Goal: Task Accomplishment & Management: Complete application form

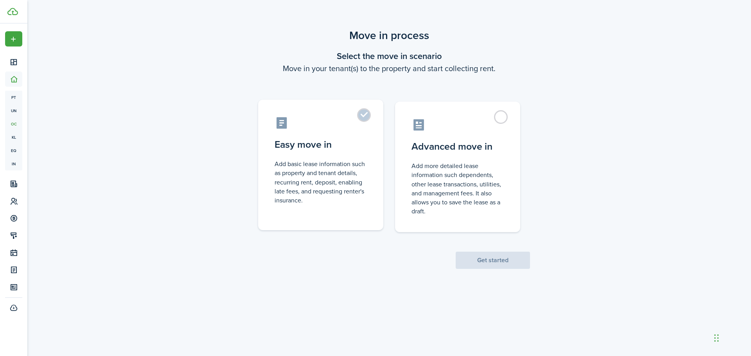
click at [347, 158] on label "Easy move in Add basic lease information such as property and tenant details, r…" at bounding box center [320, 165] width 125 height 131
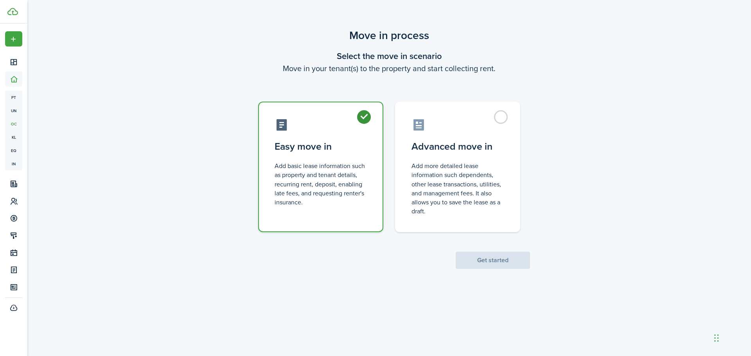
radio input "true"
click at [505, 261] on button "Get started" at bounding box center [493, 260] width 74 height 17
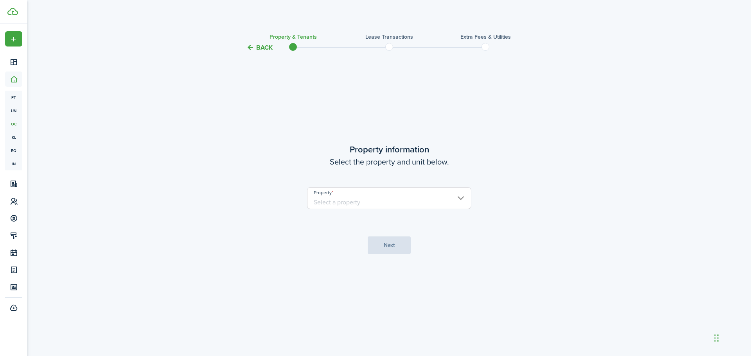
click at [460, 194] on input "Property" at bounding box center [389, 198] width 164 height 22
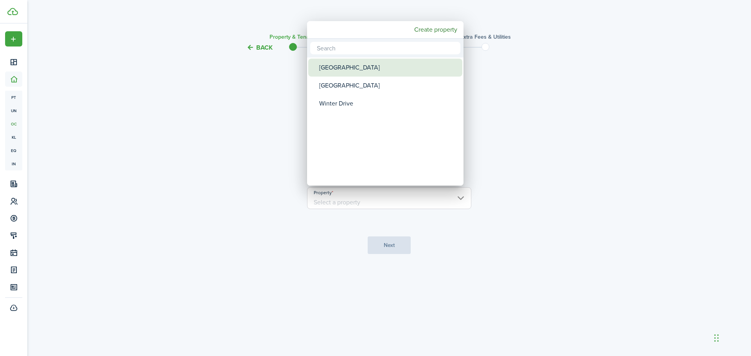
click at [356, 65] on div "[GEOGRAPHIC_DATA]" at bounding box center [388, 68] width 138 height 18
type input "[GEOGRAPHIC_DATA]"
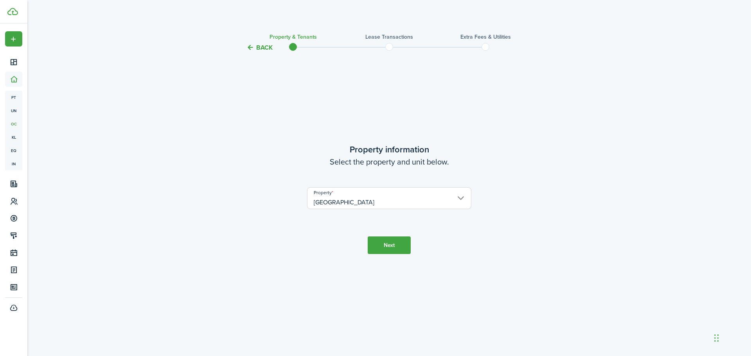
click at [401, 248] on button "Next" at bounding box center [389, 246] width 43 height 18
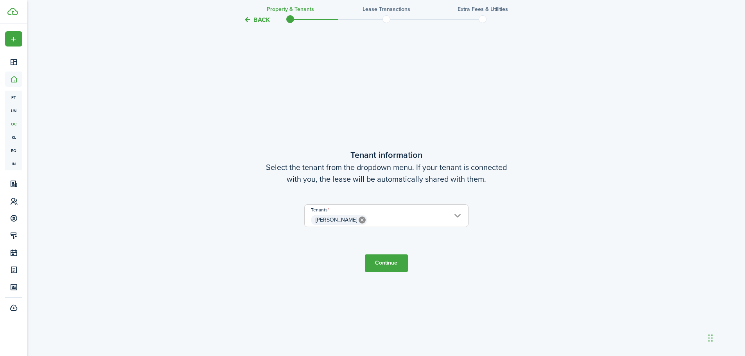
scroll to position [304, 0]
click at [397, 264] on button "Continue" at bounding box center [386, 262] width 43 height 18
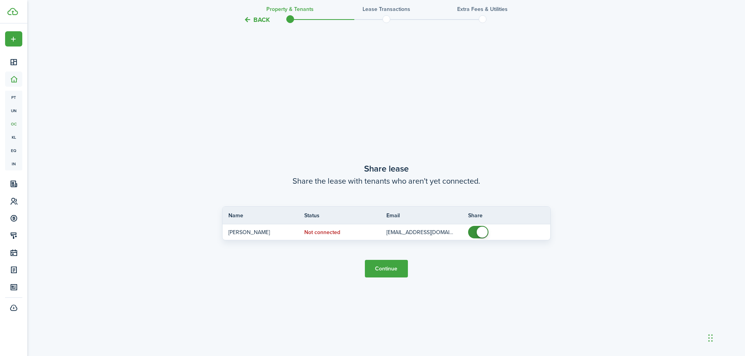
scroll to position [660, 0]
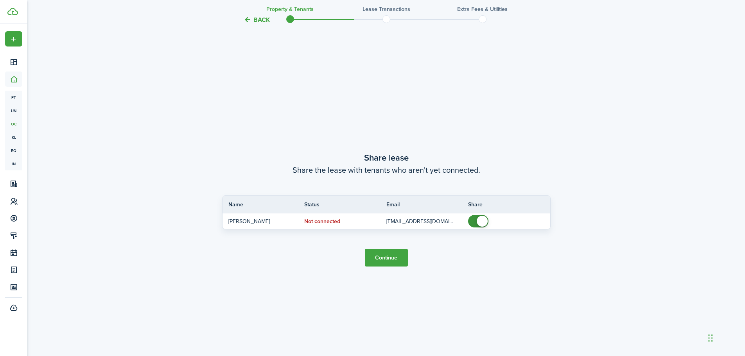
click at [390, 256] on button "Continue" at bounding box center [386, 258] width 43 height 18
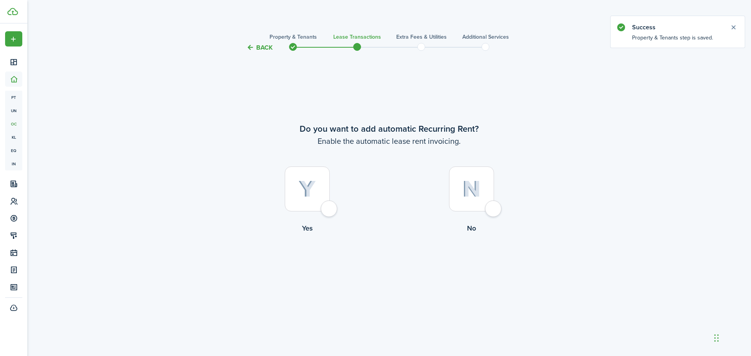
click at [330, 210] on div at bounding box center [307, 189] width 45 height 45
radio input "true"
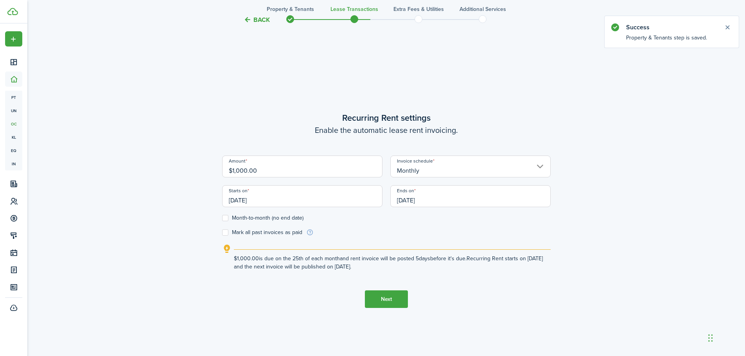
scroll to position [304, 0]
drag, startPoint x: 262, startPoint y: 169, endPoint x: 205, endPoint y: 172, distance: 56.4
click at [205, 172] on div "Back Property & Tenants Lease Transactions Extra fees & Utilities Additional Se…" at bounding box center [387, 55] width 454 height 664
click at [302, 195] on input "[DATE]" at bounding box center [302, 196] width 160 height 22
type input "$1,500.00"
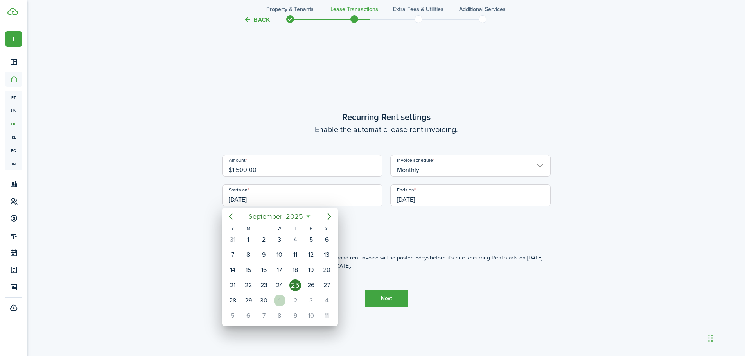
click at [279, 300] on div "1" at bounding box center [280, 301] width 12 height 12
type input "[DATE]"
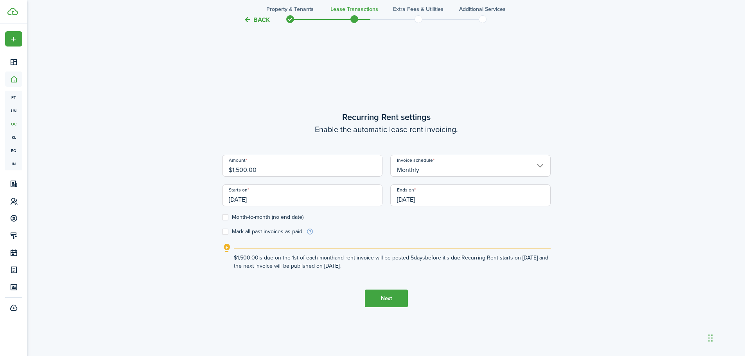
click at [437, 200] on input "[DATE]" at bounding box center [470, 196] width 160 height 22
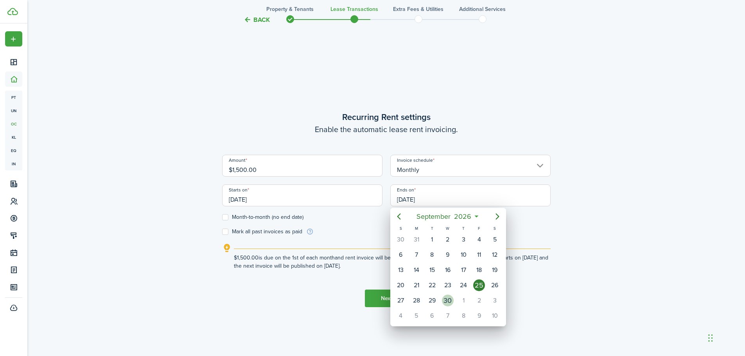
click at [451, 302] on div "30" at bounding box center [448, 301] width 12 height 12
type input "[DATE]"
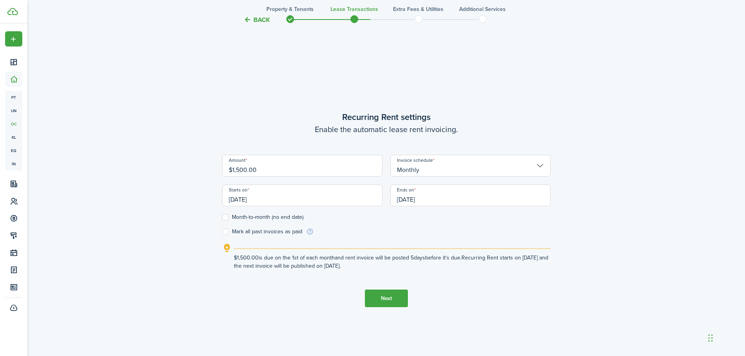
click at [387, 298] on button "Next" at bounding box center [386, 299] width 43 height 18
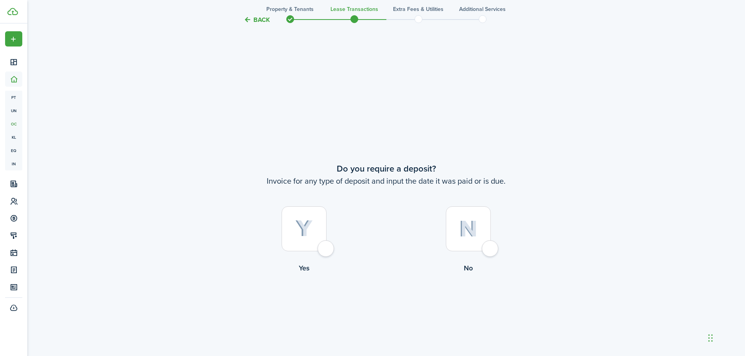
scroll to position [660, 0]
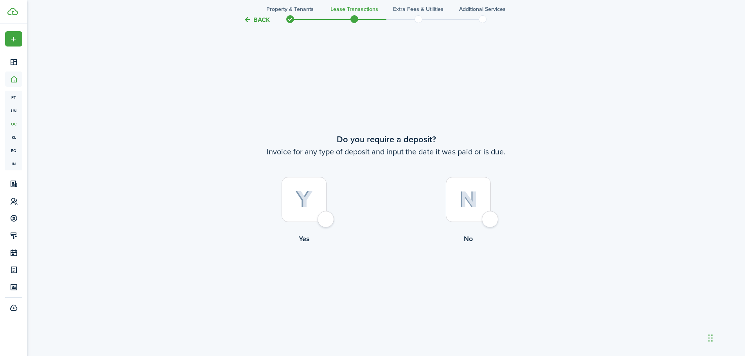
click at [327, 219] on div at bounding box center [304, 199] width 45 height 45
radio input "true"
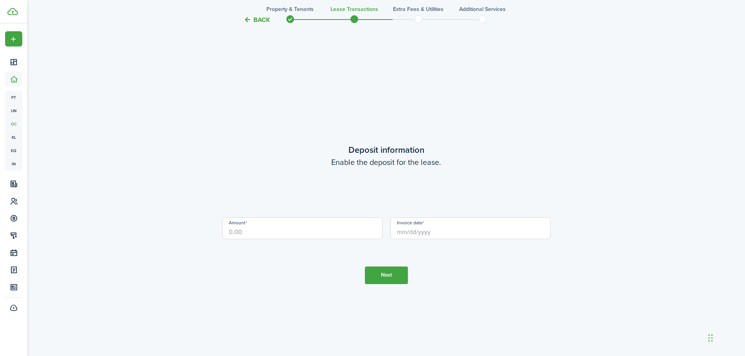
scroll to position [1017, 0]
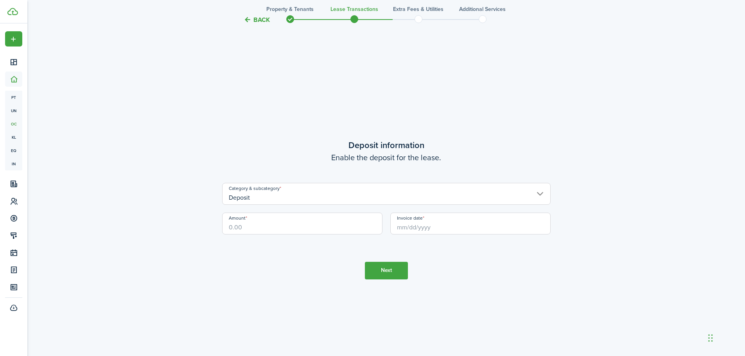
click at [292, 223] on input "Amount" at bounding box center [302, 224] width 160 height 22
click at [402, 225] on input "Invoice date" at bounding box center [470, 224] width 160 height 22
type input "$1,500.00"
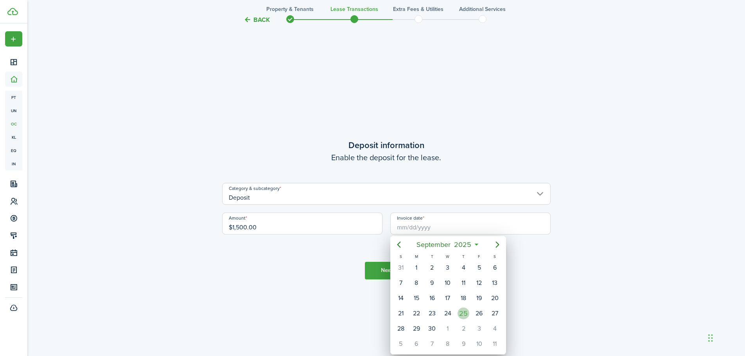
click at [462, 312] on div "25" at bounding box center [464, 314] width 12 height 12
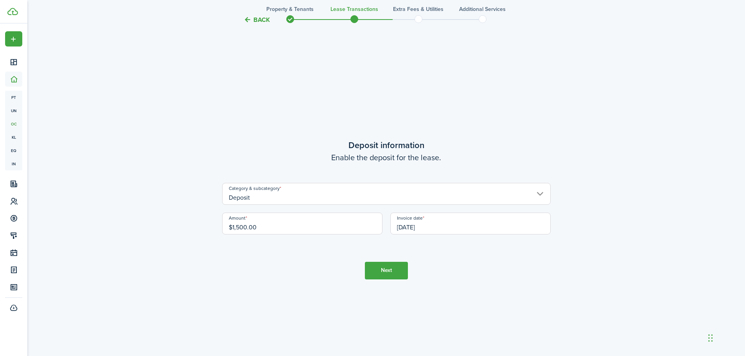
click at [393, 275] on button "Next" at bounding box center [386, 271] width 43 height 18
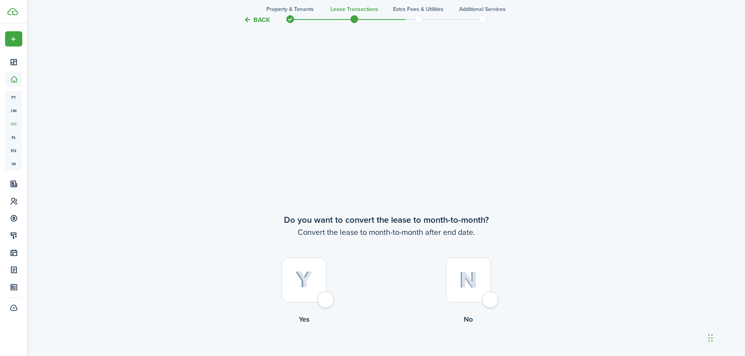
scroll to position [1256, 0]
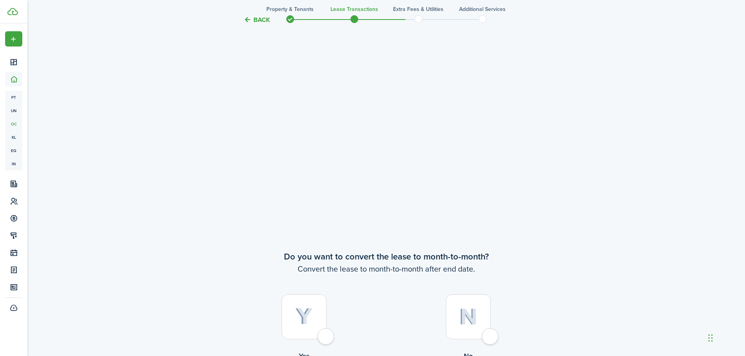
click at [263, 20] on button "Back" at bounding box center [257, 20] width 26 height 8
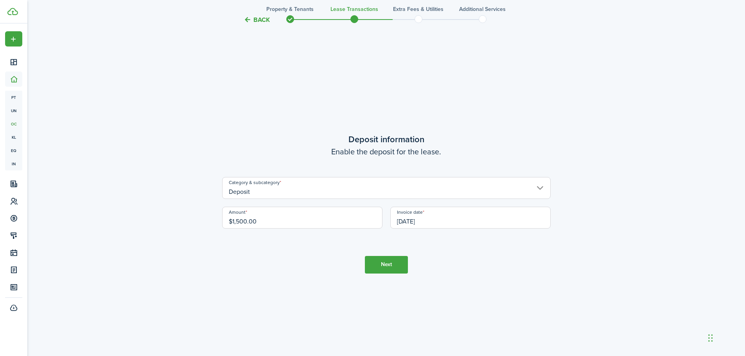
scroll to position [1017, 0]
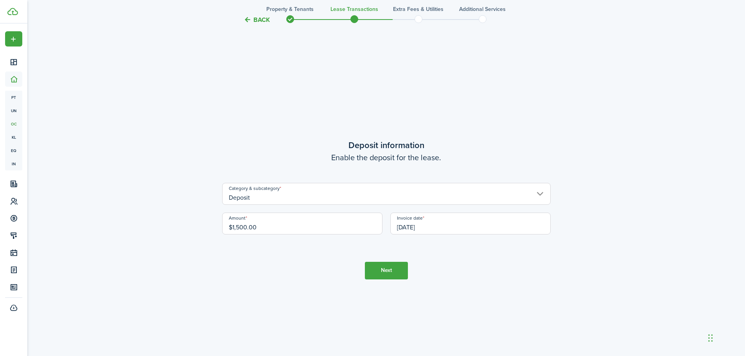
click at [428, 229] on input "[DATE]" at bounding box center [470, 224] width 160 height 22
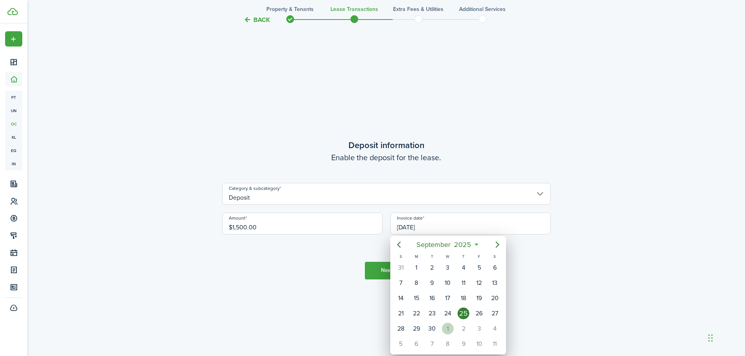
click at [450, 329] on div "1" at bounding box center [448, 329] width 12 height 12
type input "[DATE]"
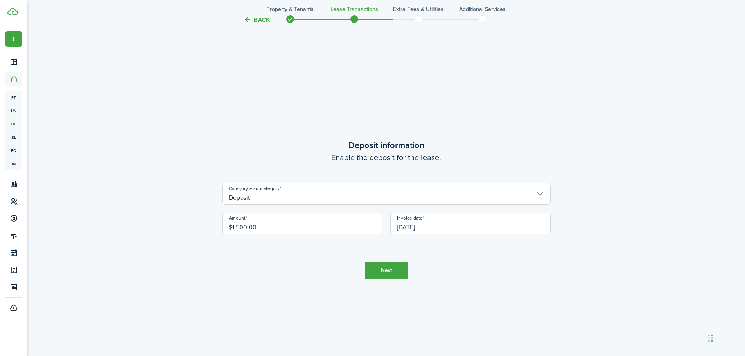
scroll to position [0, 0]
click at [393, 271] on button "Next" at bounding box center [386, 271] width 43 height 18
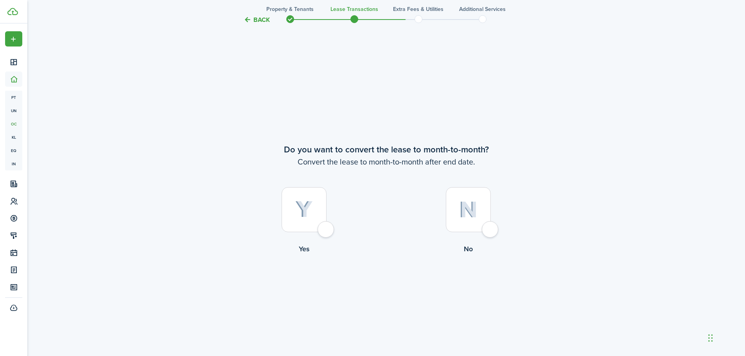
scroll to position [1373, 0]
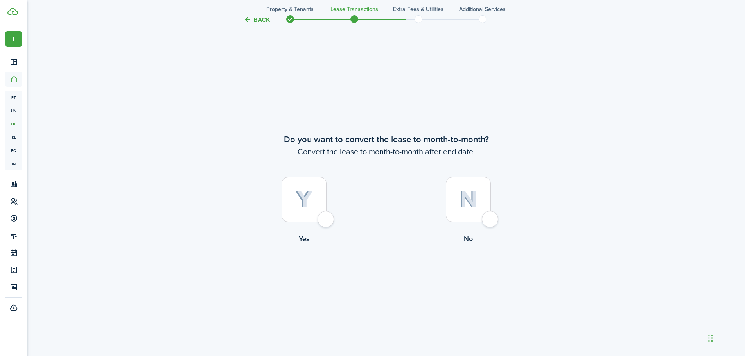
click at [491, 222] on div at bounding box center [468, 199] width 45 height 45
radio input "true"
click at [397, 279] on button "Continue" at bounding box center [386, 277] width 43 height 18
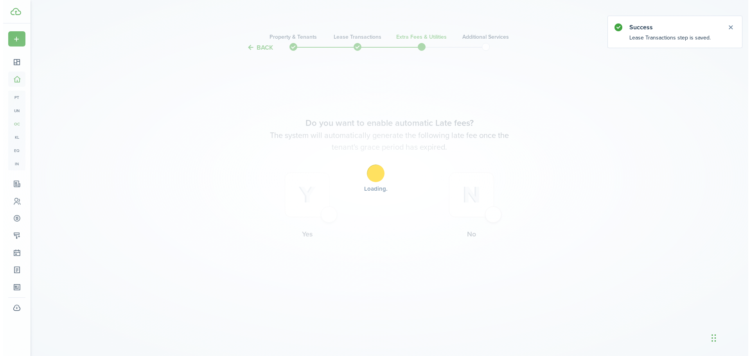
scroll to position [0, 0]
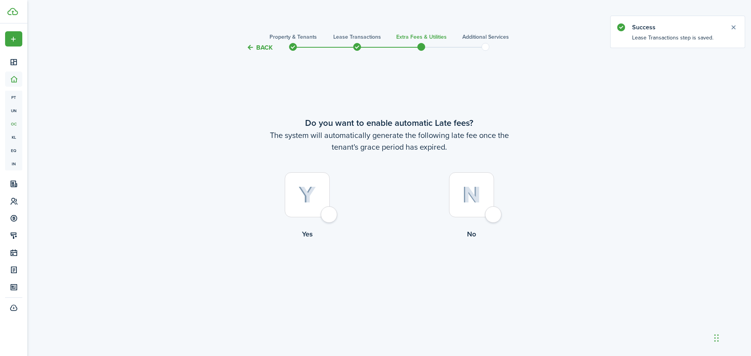
click at [329, 214] on div at bounding box center [307, 195] width 45 height 45
radio input "true"
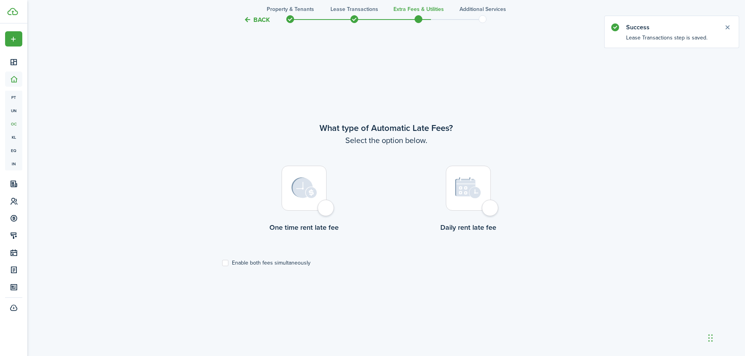
scroll to position [304, 0]
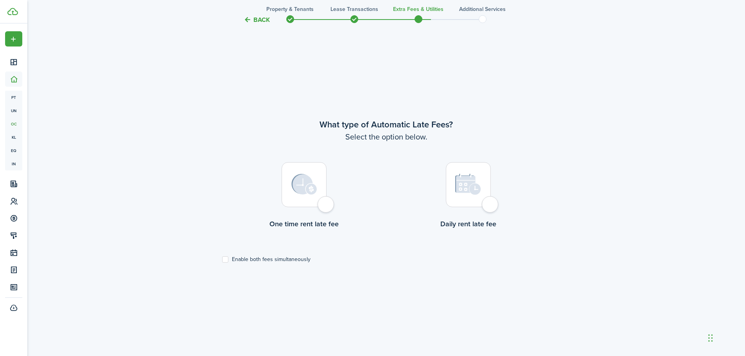
click at [327, 207] on div at bounding box center [304, 184] width 45 height 45
radio input "true"
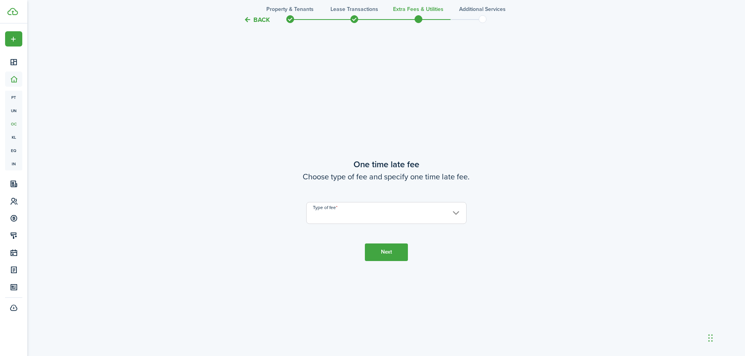
scroll to position [660, 0]
click at [344, 218] on input "Type of fee" at bounding box center [386, 213] width 160 height 22
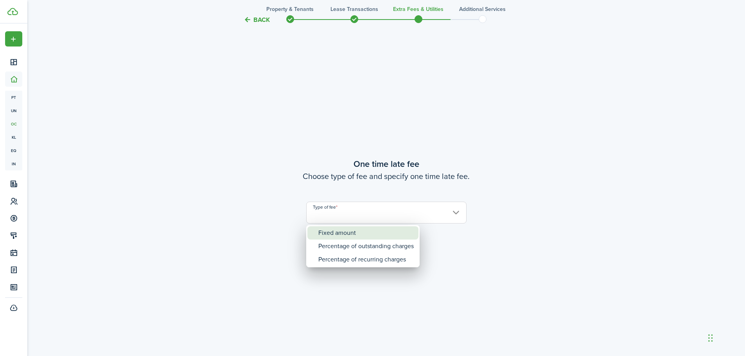
click at [353, 232] on div "Fixed amount" at bounding box center [365, 232] width 95 height 13
type input "Fixed amount"
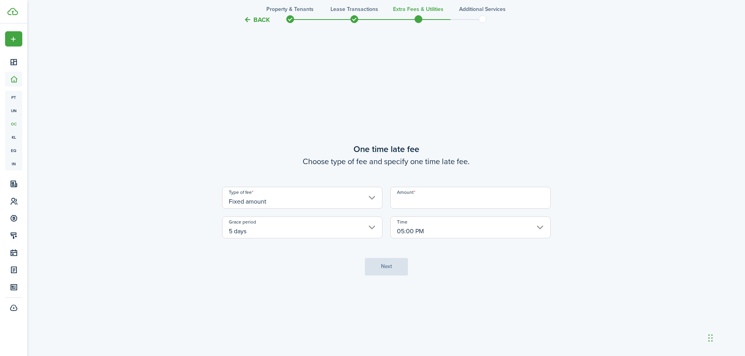
click at [401, 201] on input "Amount" at bounding box center [470, 198] width 160 height 22
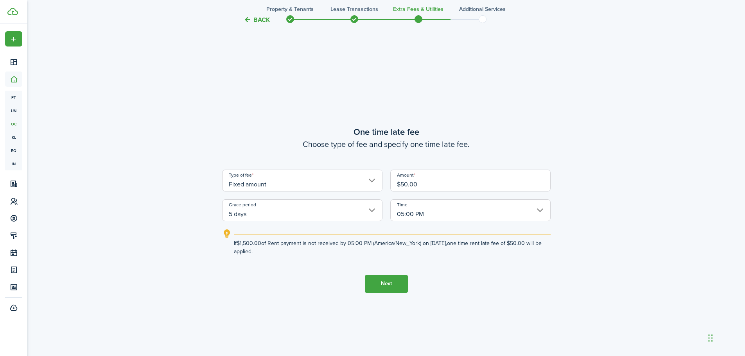
click at [403, 185] on input "$50.00" at bounding box center [470, 181] width 160 height 22
click at [409, 187] on input "$50.00" at bounding box center [470, 181] width 160 height 22
click at [408, 183] on input "$50.00" at bounding box center [470, 181] width 160 height 22
type input "$75.00"
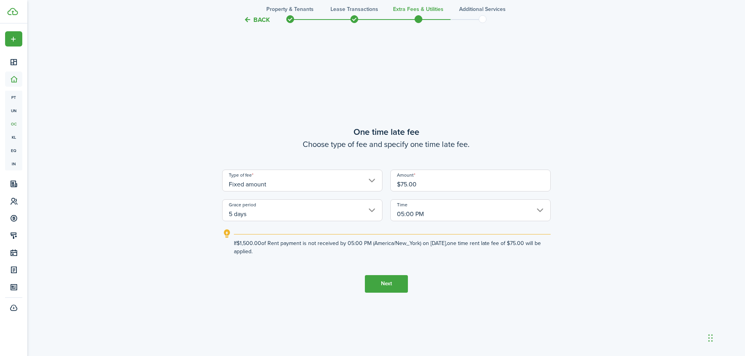
click at [383, 287] on button "Next" at bounding box center [386, 284] width 43 height 18
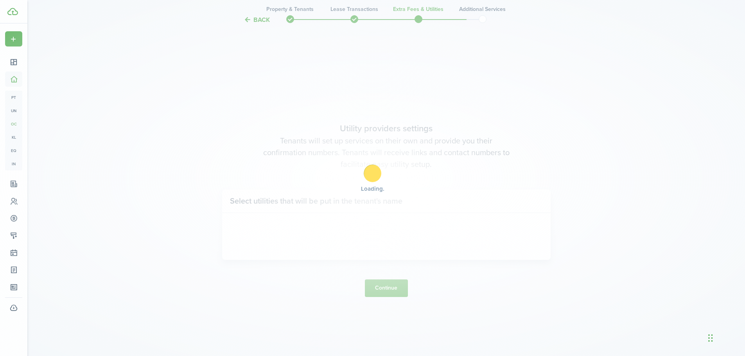
scroll to position [1017, 0]
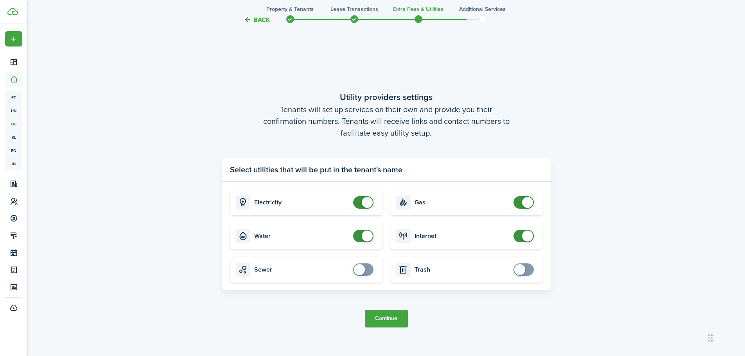
checkbox input "false"
click at [526, 203] on span at bounding box center [527, 202] width 11 height 11
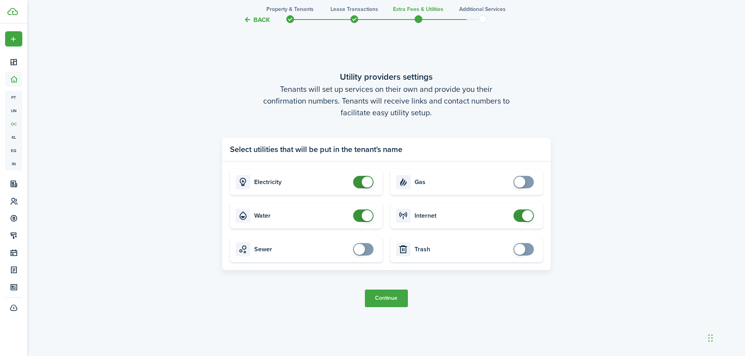
scroll to position [1056, 0]
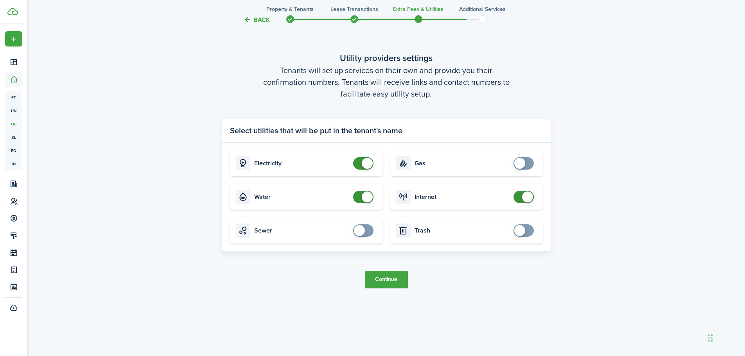
click at [383, 280] on button "Continue" at bounding box center [386, 280] width 43 height 18
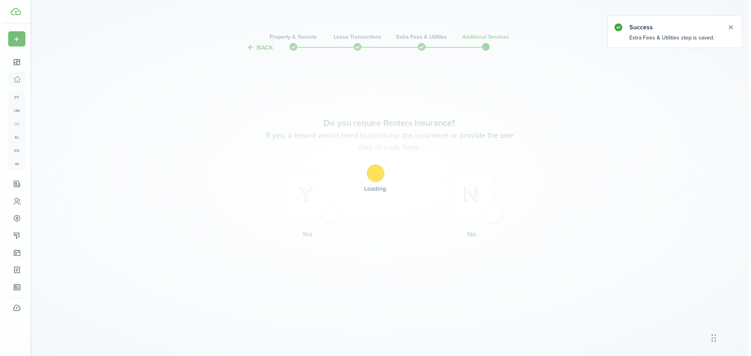
scroll to position [0, 0]
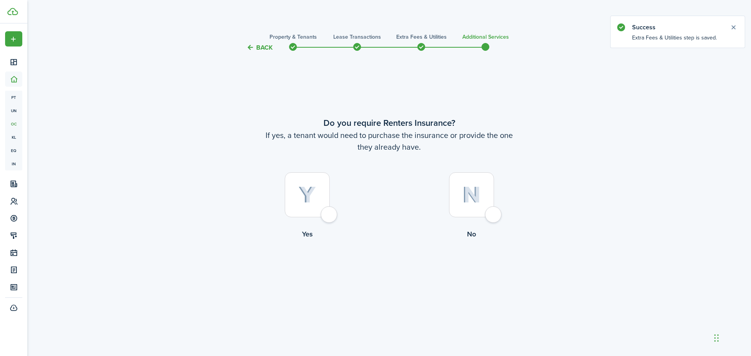
click at [330, 215] on div at bounding box center [307, 195] width 45 height 45
radio input "true"
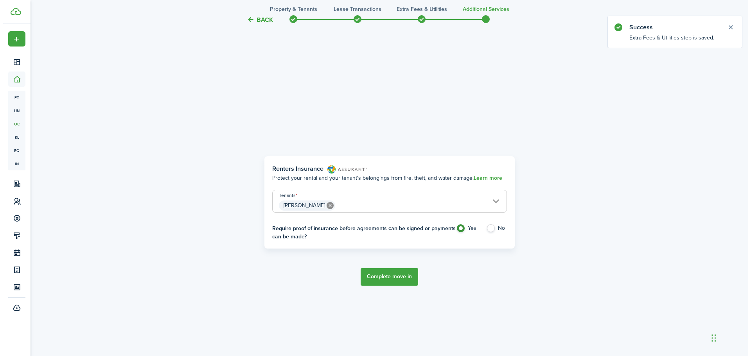
scroll to position [304, 0]
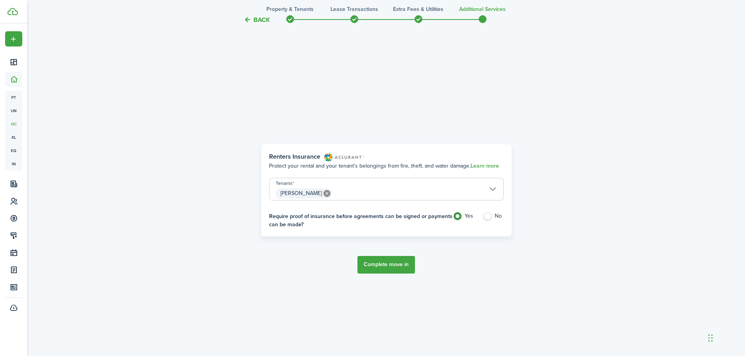
click at [489, 216] on label "No" at bounding box center [493, 218] width 21 height 12
radio input "false"
radio input "true"
click at [390, 263] on button "Complete move in" at bounding box center [387, 265] width 58 height 18
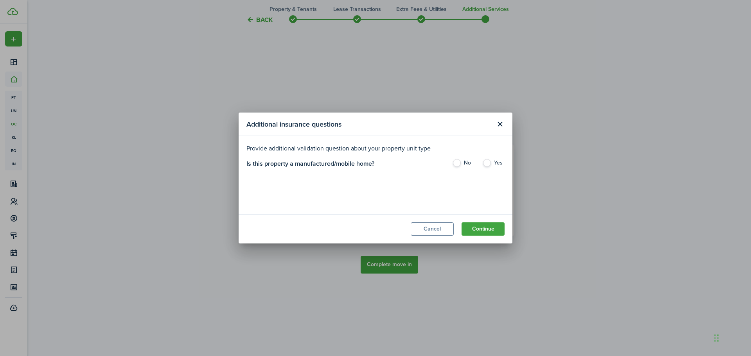
click at [487, 162] on label "Yes" at bounding box center [493, 165] width 22 height 12
radio input "true"
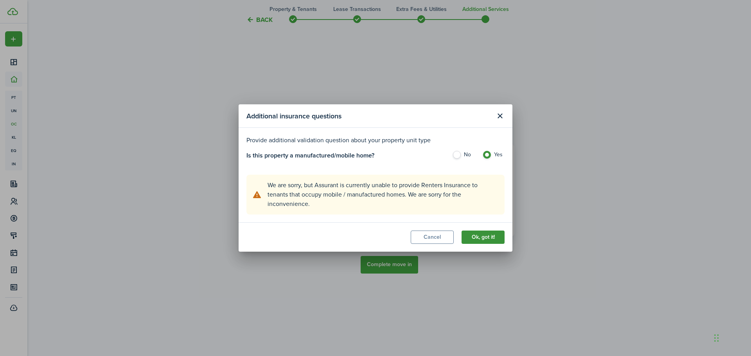
click at [485, 235] on button "Ok, got it!" at bounding box center [483, 237] width 43 height 13
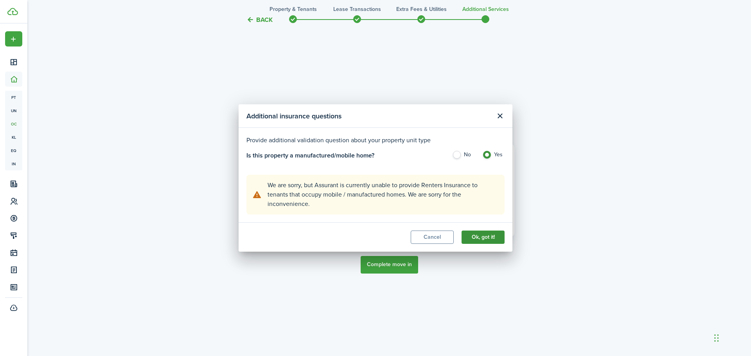
radio input "false"
radio input "true"
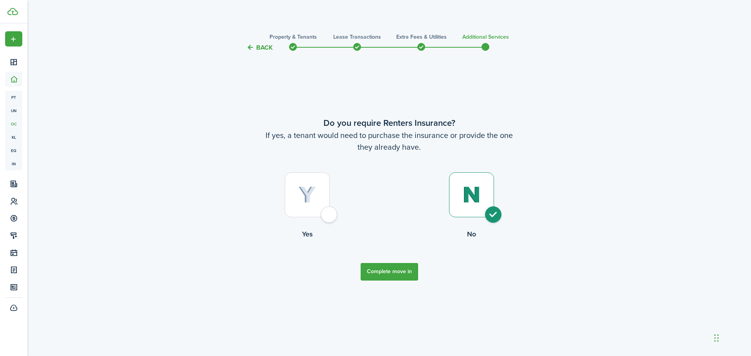
click at [325, 212] on div at bounding box center [307, 195] width 45 height 45
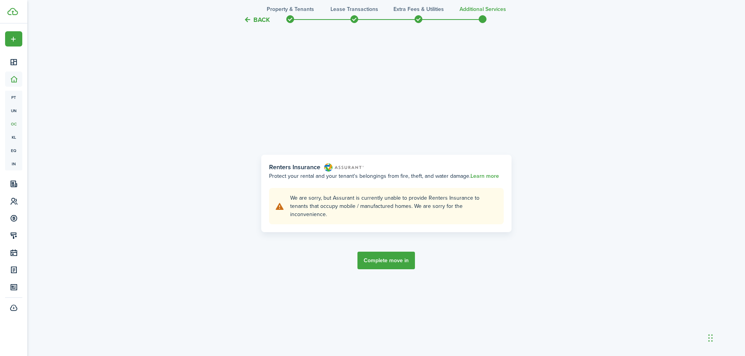
scroll to position [304, 0]
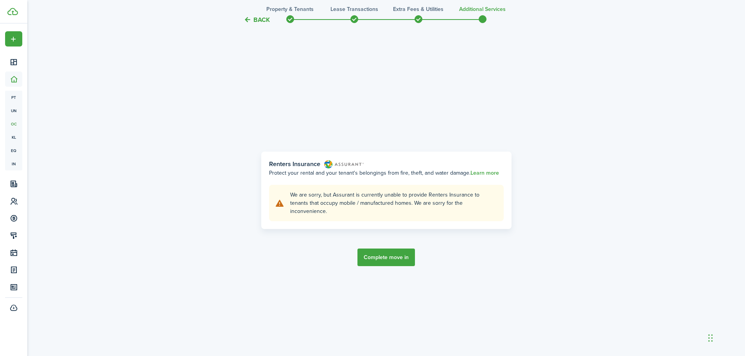
click at [397, 254] on button "Complete move in" at bounding box center [387, 258] width 58 height 18
radio input "false"
radio input "true"
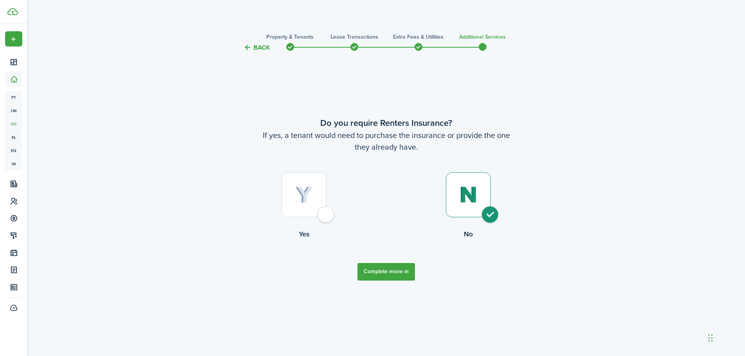
scroll to position [0, 0]
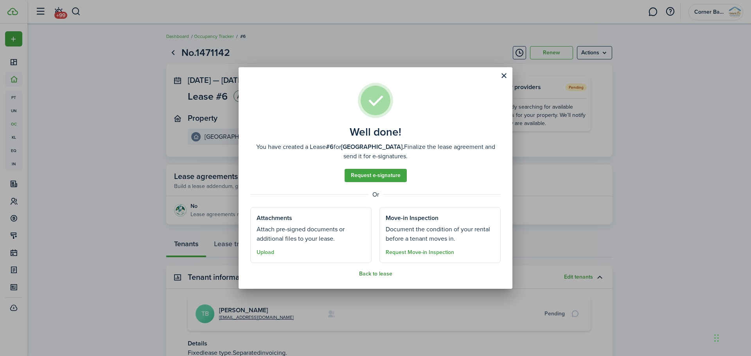
click at [384, 273] on button "Back to lease" at bounding box center [375, 274] width 33 height 6
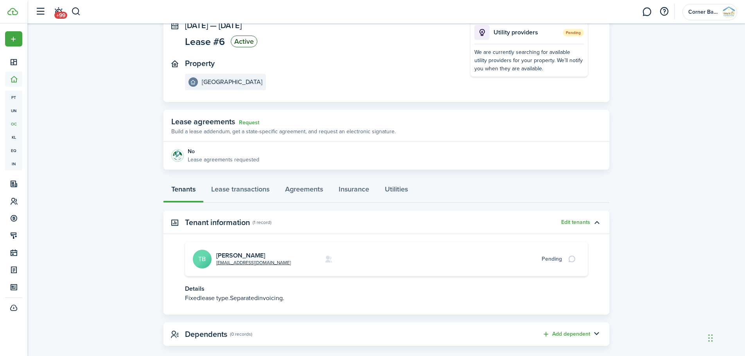
scroll to position [66, 0]
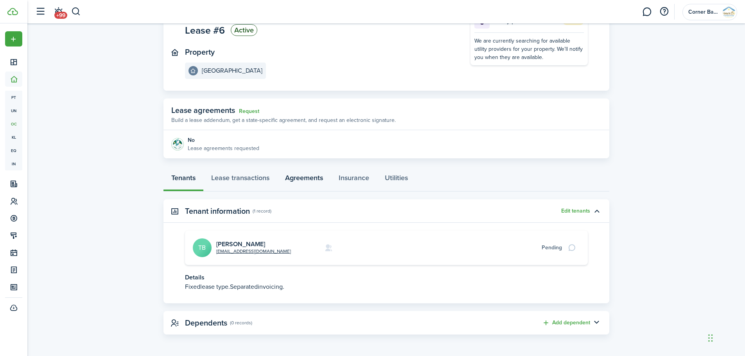
click at [312, 182] on link "Agreements" at bounding box center [304, 179] width 54 height 23
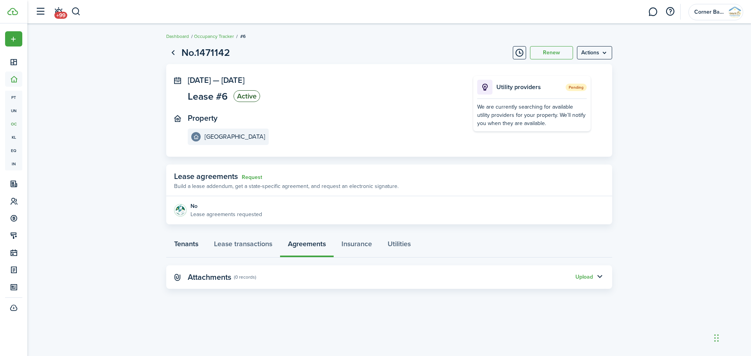
click at [181, 245] on link "Tenants" at bounding box center [186, 245] width 40 height 23
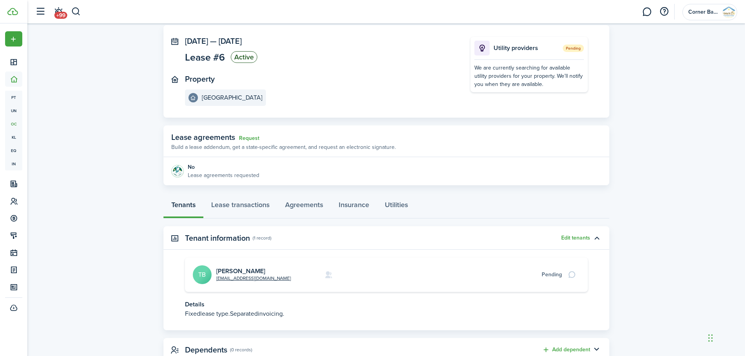
scroll to position [66, 0]
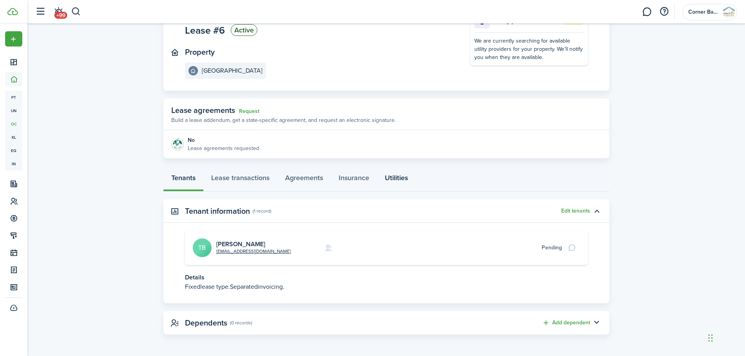
click at [404, 178] on link "Utilities" at bounding box center [396, 179] width 39 height 23
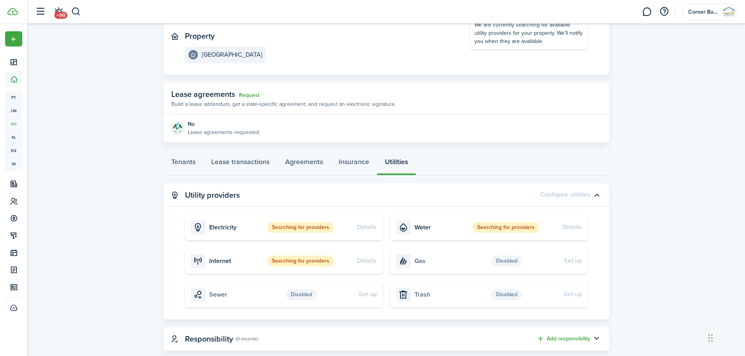
scroll to position [98, 0]
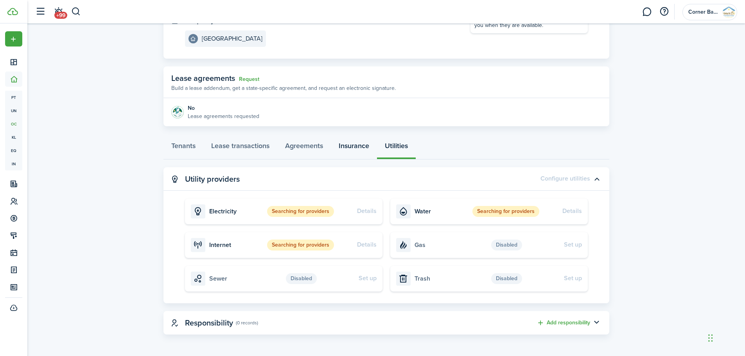
click at [355, 150] on link "Insurance" at bounding box center [354, 147] width 46 height 23
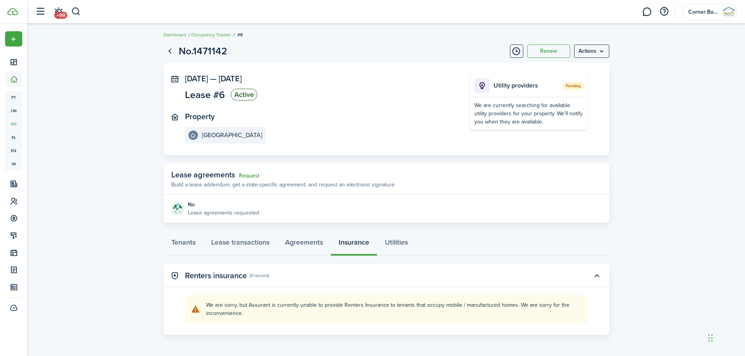
scroll to position [2, 0]
click at [309, 243] on link "Agreements" at bounding box center [304, 243] width 54 height 23
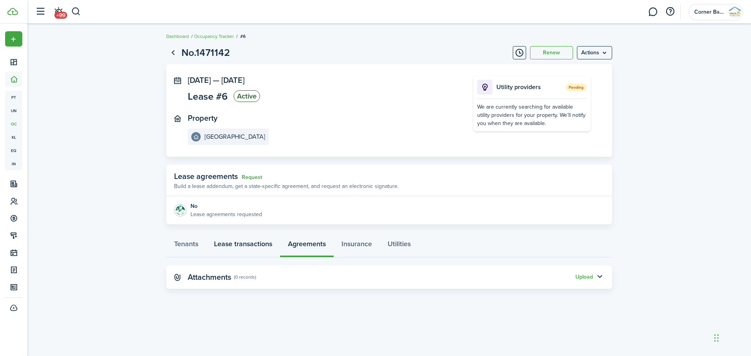
click at [235, 243] on link "Lease transactions" at bounding box center [243, 245] width 74 height 23
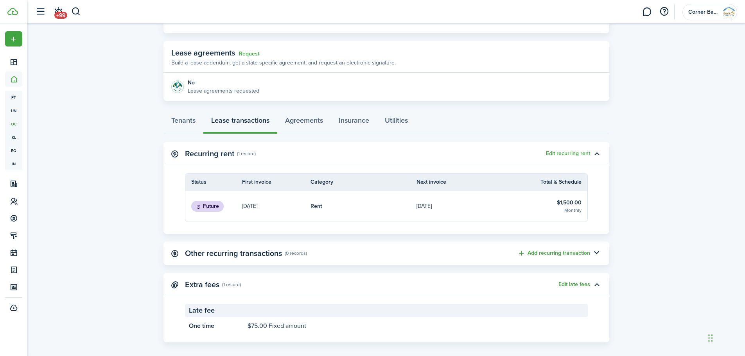
scroll to position [131, 0]
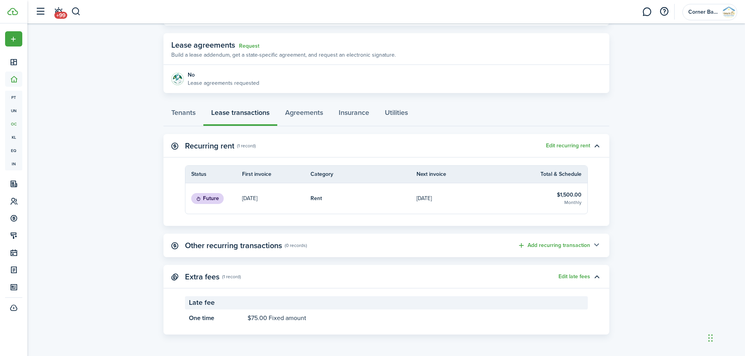
click at [597, 243] on button "button" at bounding box center [596, 245] width 13 height 13
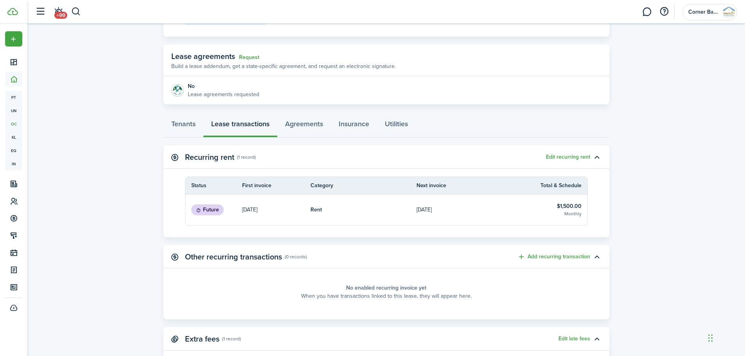
scroll to position [104, 0]
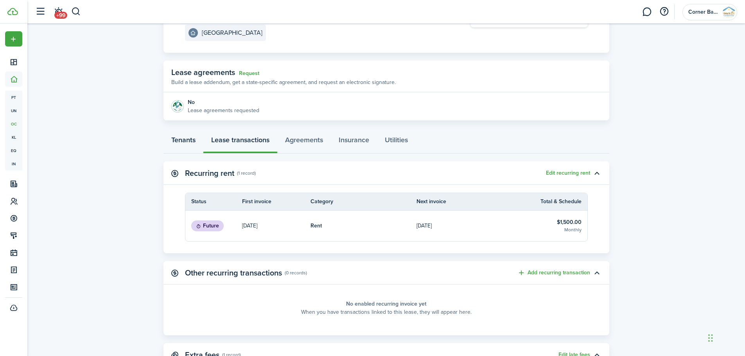
click at [185, 141] on link "Tenants" at bounding box center [184, 141] width 40 height 23
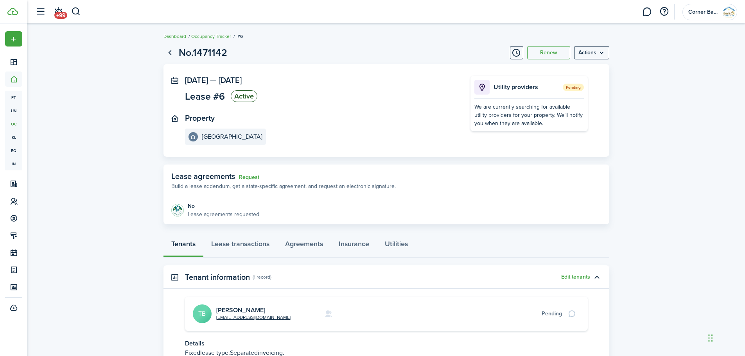
click at [634, 212] on lease-view "No.1471142 Renew Actions [DATE] — [DATE] Lease #6 Active Property Vicksburg Lan…" at bounding box center [386, 222] width 718 height 363
click at [249, 177] on link "Request" at bounding box center [249, 177] width 20 height 6
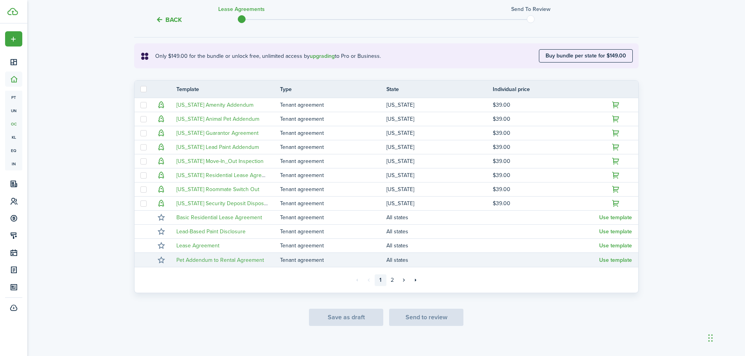
scroll to position [138, 0]
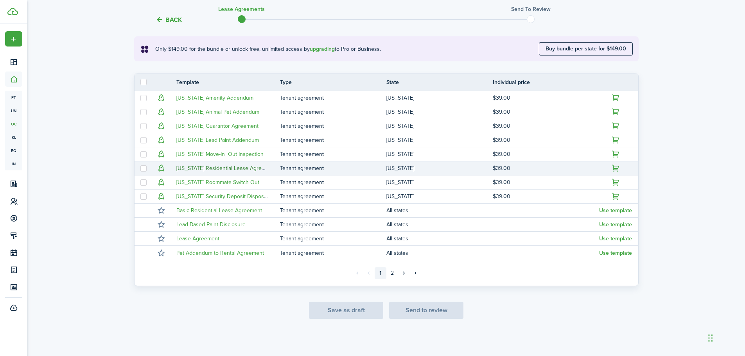
click at [210, 169] on link "[US_STATE] Residential Lease Agreement" at bounding box center [226, 168] width 101 height 8
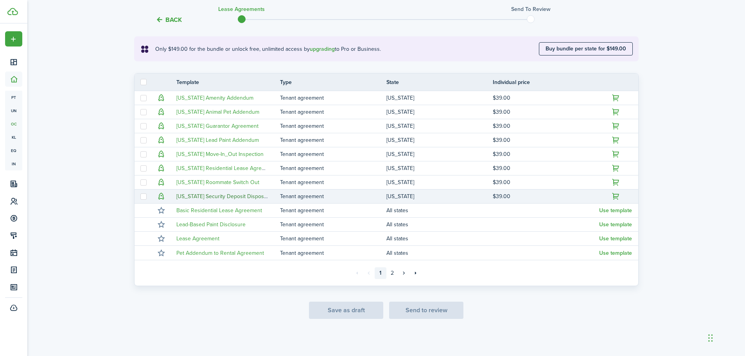
click at [219, 195] on link "[US_STATE] Security Deposit Disposition" at bounding box center [225, 196] width 98 height 8
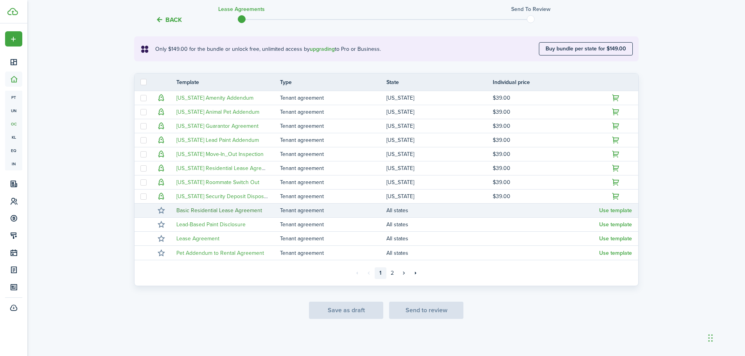
click at [202, 210] on link "Basic Residential Lease Agreement" at bounding box center [219, 211] width 86 height 8
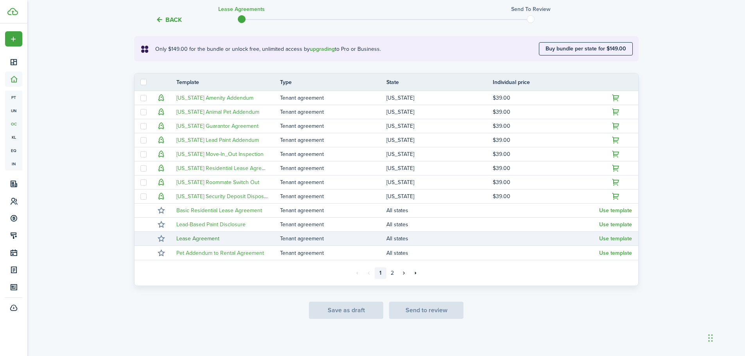
click at [205, 237] on link "Lease Agreement" at bounding box center [197, 239] width 43 height 8
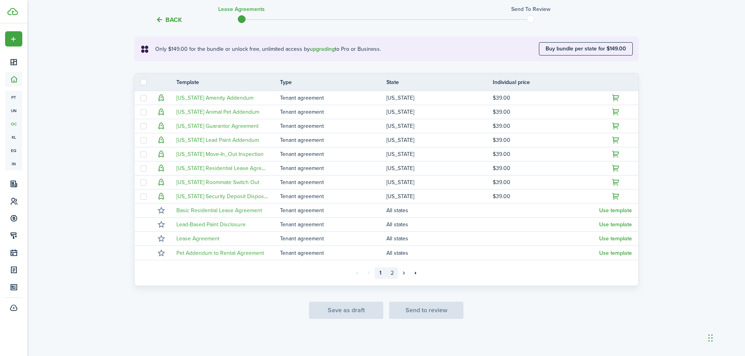
click at [393, 272] on link "2" at bounding box center [392, 274] width 12 height 12
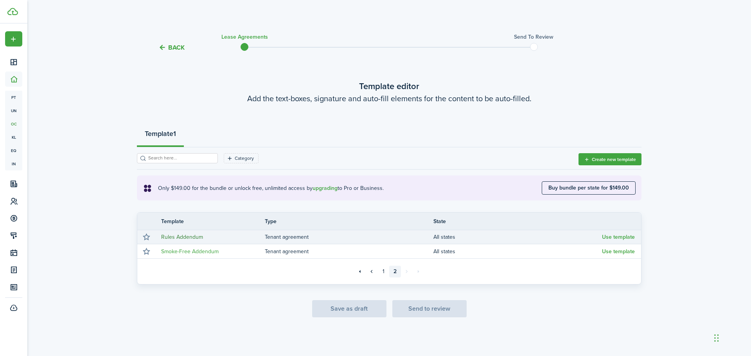
click at [189, 235] on link "Rules Addendum" at bounding box center [182, 237] width 42 height 8
click at [385, 272] on link "1" at bounding box center [383, 272] width 12 height 12
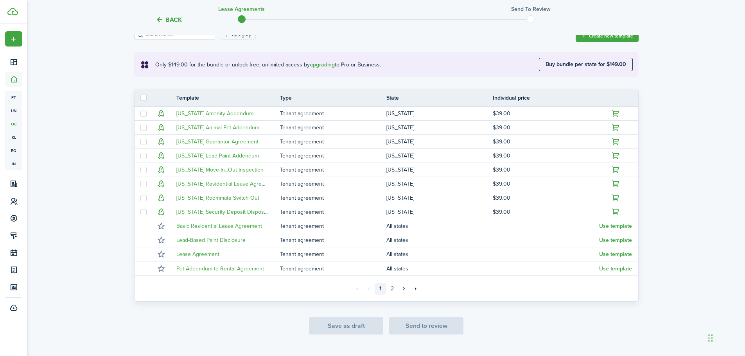
scroll to position [138, 0]
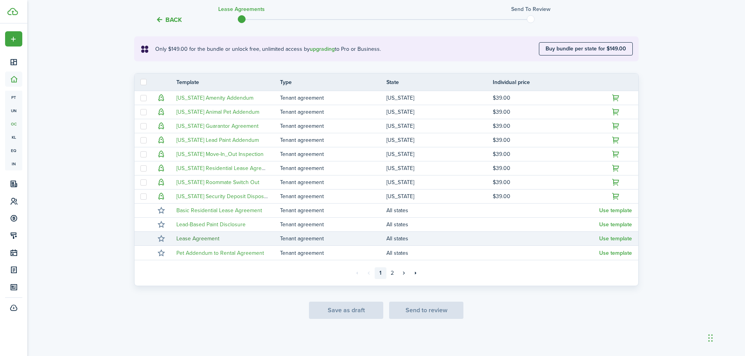
click at [193, 237] on link "Lease Agreement" at bounding box center [197, 239] width 43 height 8
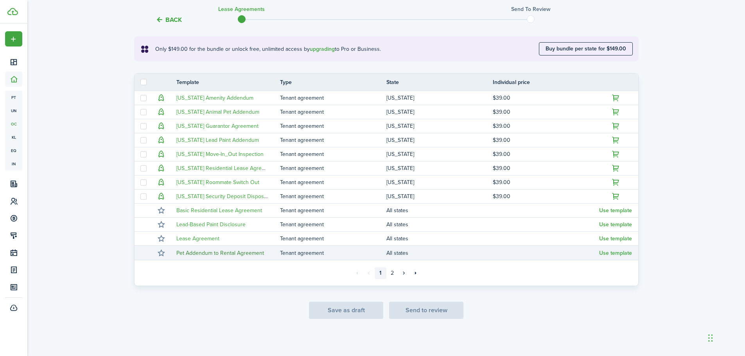
click at [218, 252] on link "Pet Addendum to Rental Agreement" at bounding box center [220, 253] width 88 height 8
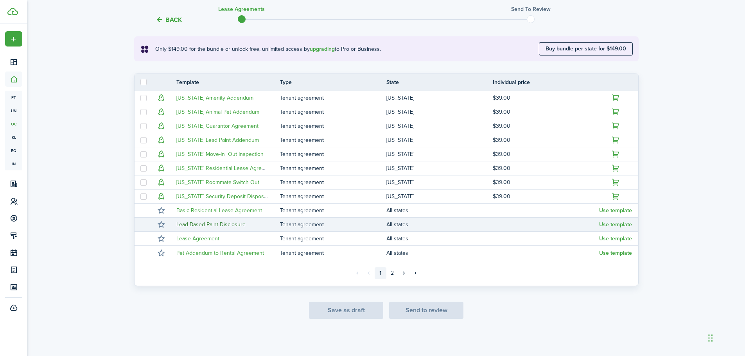
click at [196, 223] on link "Lead-Based Paint Disclosure" at bounding box center [210, 225] width 69 height 8
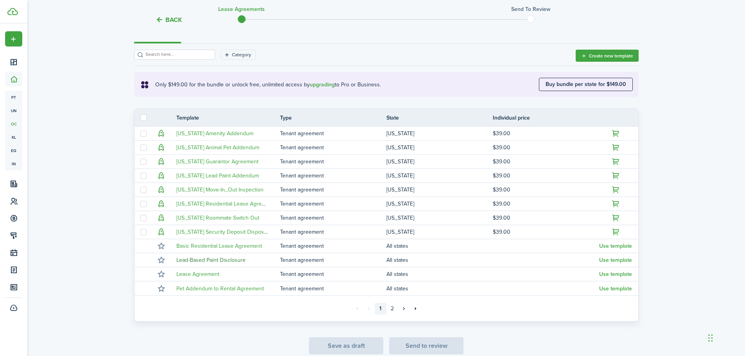
scroll to position [0, 0]
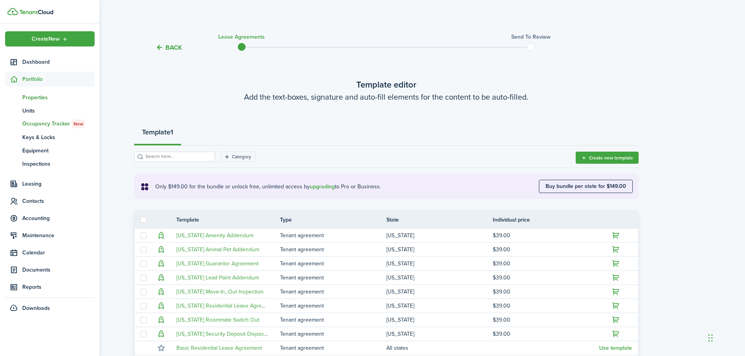
click at [34, 97] on span "Properties" at bounding box center [58, 97] width 72 height 8
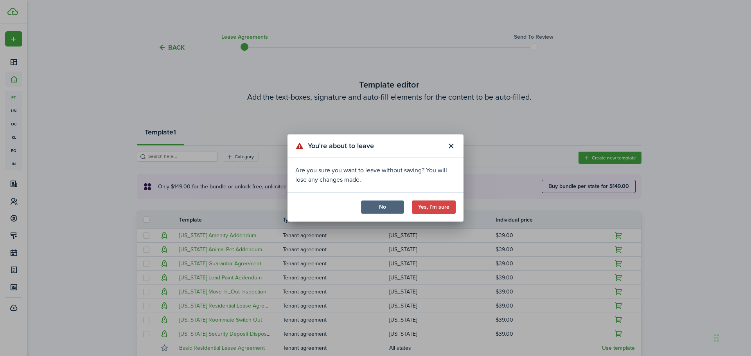
click at [389, 205] on button "No" at bounding box center [382, 207] width 43 height 13
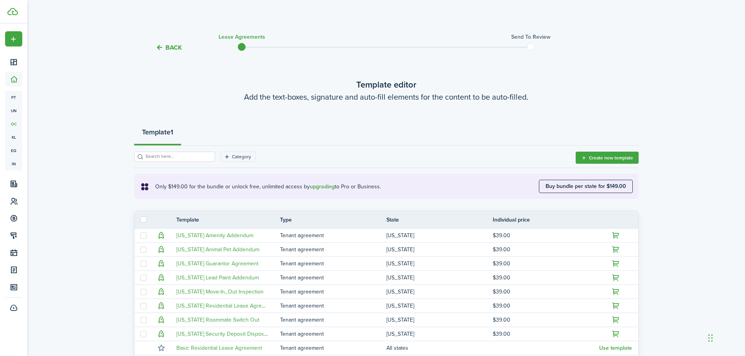
click at [170, 46] on button "Back" at bounding box center [169, 47] width 26 height 8
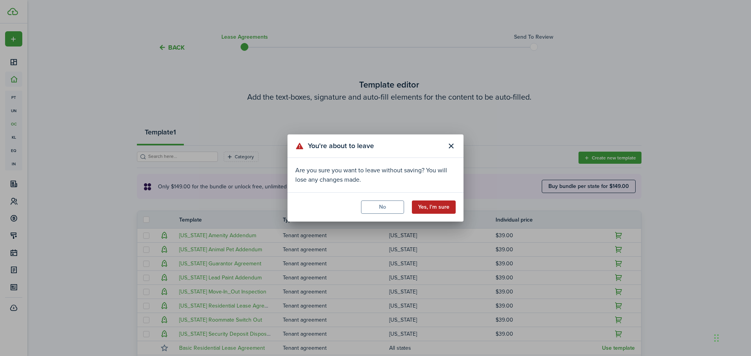
click at [438, 212] on button "Yes, I'm sure" at bounding box center [434, 207] width 44 height 13
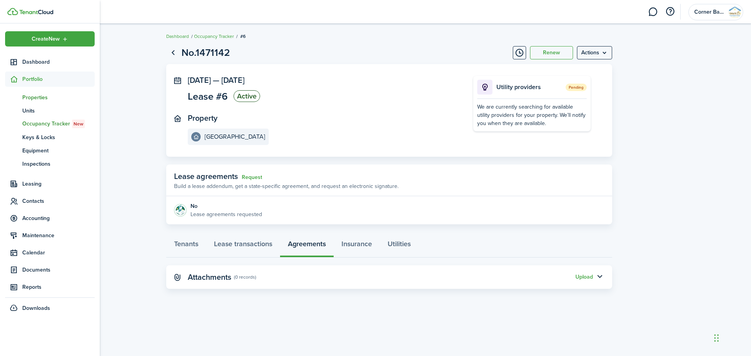
click at [28, 96] on span "Properties" at bounding box center [58, 97] width 72 height 8
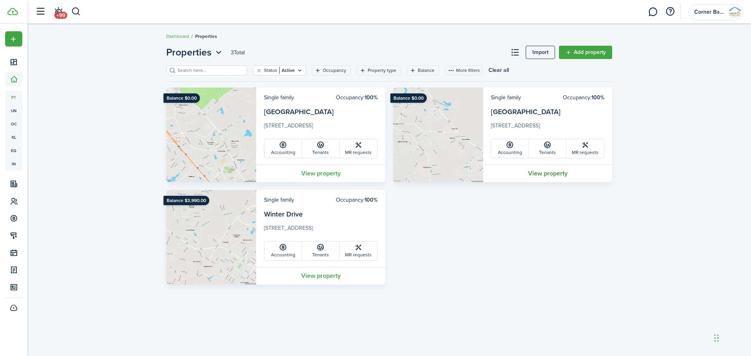
click at [554, 175] on link "View property" at bounding box center [547, 174] width 129 height 18
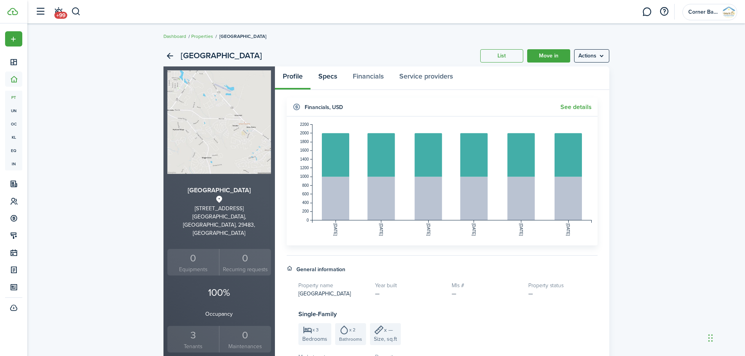
click at [327, 75] on link "Specs" at bounding box center [328, 78] width 34 height 23
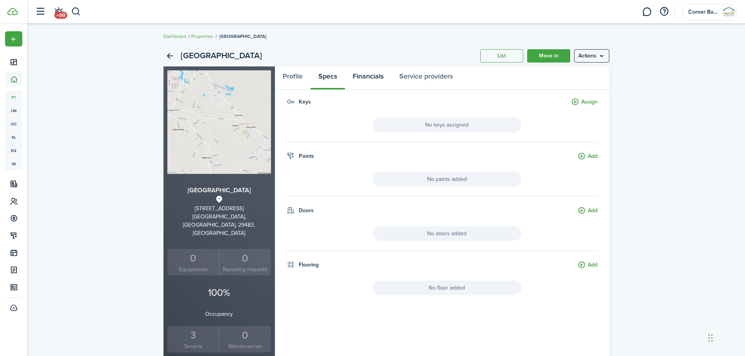
click at [368, 76] on link "Financials" at bounding box center [368, 78] width 47 height 23
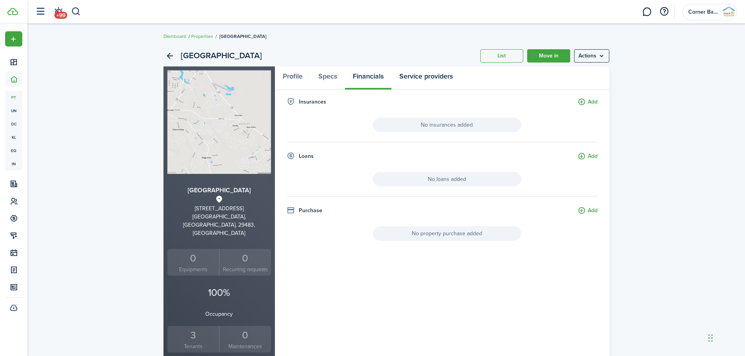
click at [434, 75] on link "Service providers" at bounding box center [426, 78] width 69 height 23
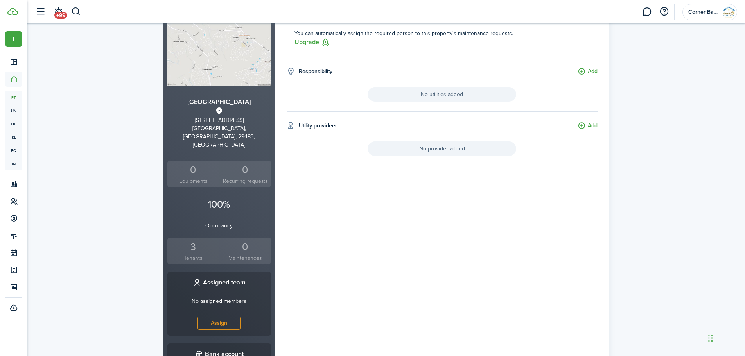
scroll to position [117, 0]
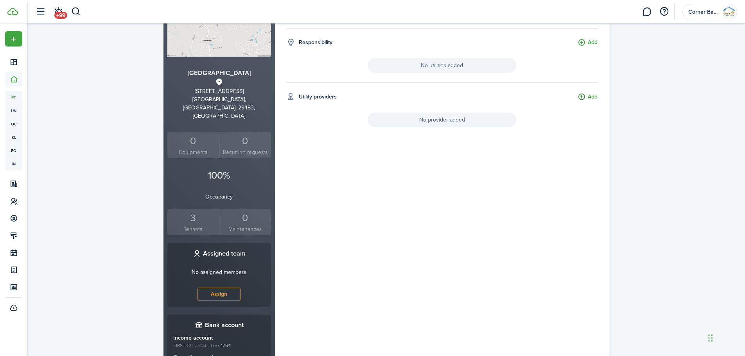
click at [587, 99] on button "Add" at bounding box center [588, 97] width 20 height 9
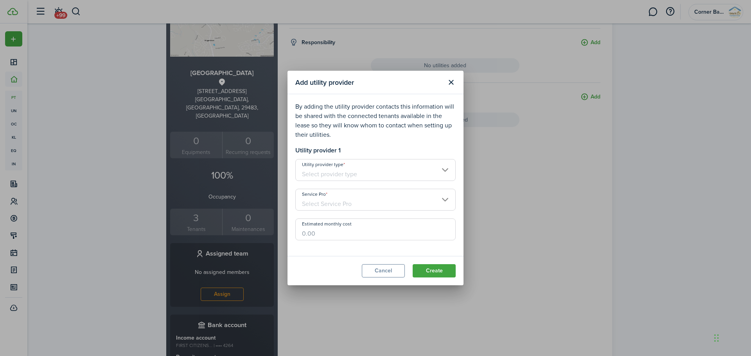
click at [444, 172] on input "Utility provider type" at bounding box center [375, 170] width 160 height 22
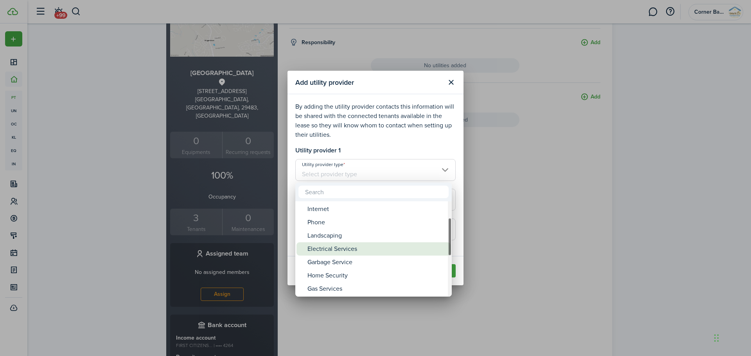
click at [349, 250] on div "Electrical Services" at bounding box center [376, 249] width 138 height 13
type input "Electrical Services"
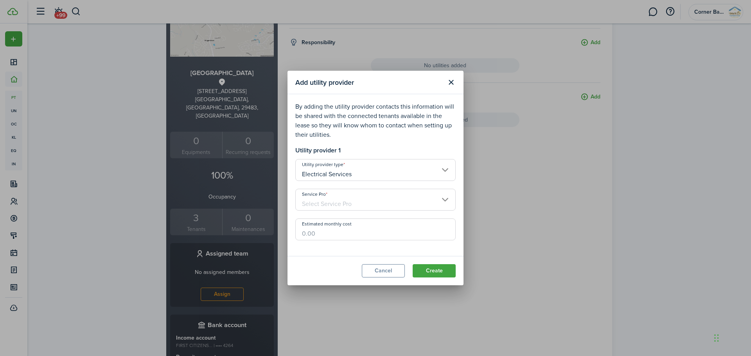
click at [351, 203] on input "Service Pro" at bounding box center [375, 200] width 160 height 22
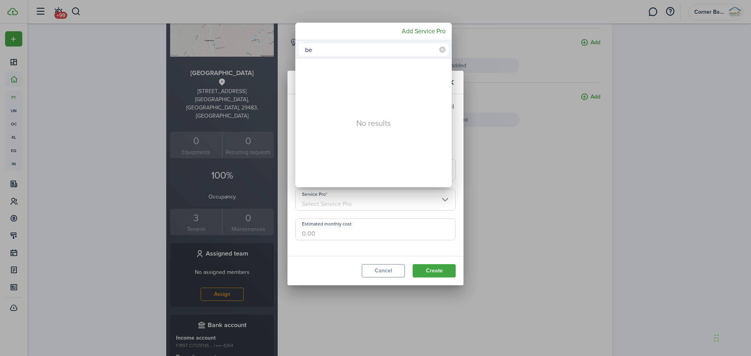
type input "b"
type input "e"
type input "BEC"
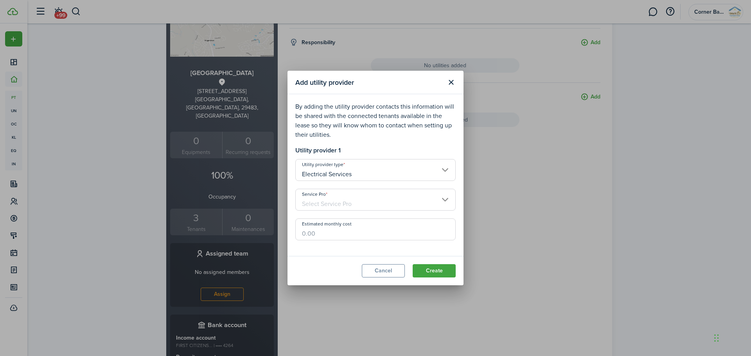
click at [351, 203] on input "Service Pro" at bounding box center [375, 200] width 160 height 22
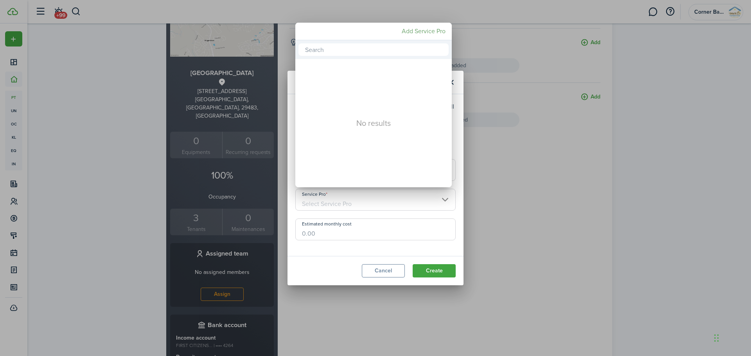
click at [417, 32] on mbsc-button "Add Service Pro" at bounding box center [424, 31] width 50 height 14
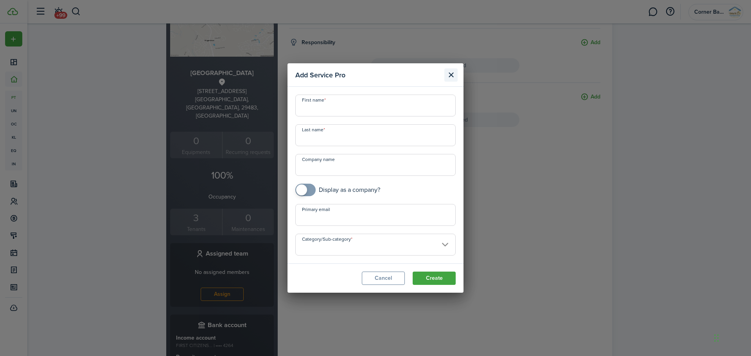
click at [453, 75] on button "Close modal" at bounding box center [450, 74] width 13 height 13
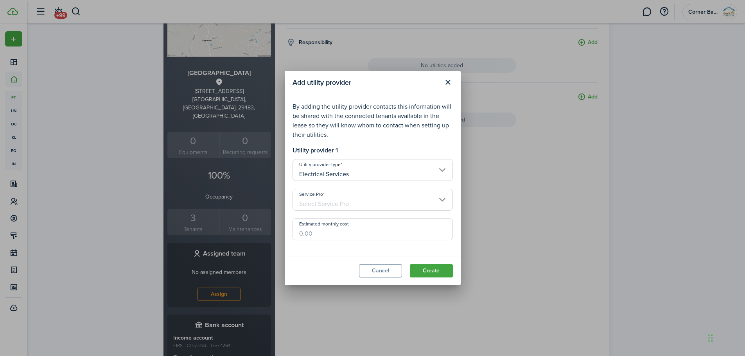
click at [358, 171] on input "Electrical Services" at bounding box center [373, 170] width 160 height 22
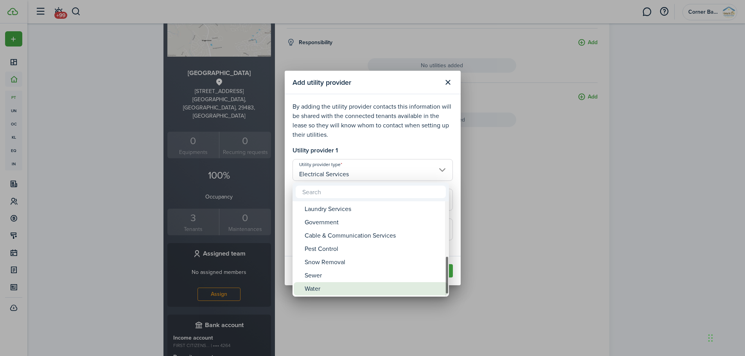
click at [323, 289] on div "Water" at bounding box center [374, 288] width 138 height 13
type input "Water"
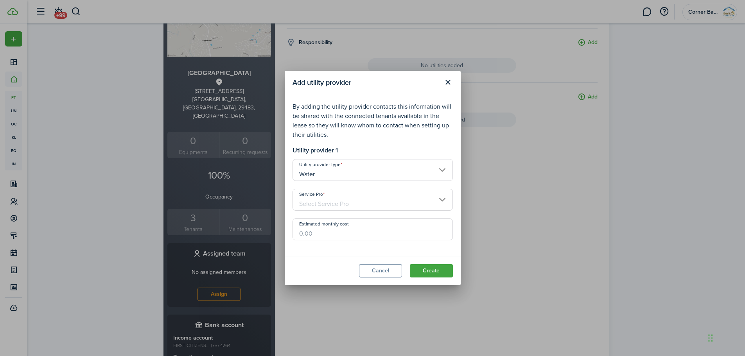
click at [337, 201] on input "Service Pro" at bounding box center [373, 200] width 160 height 22
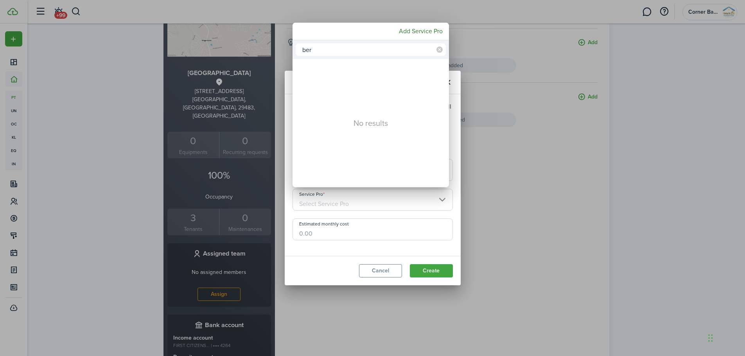
type input "ber"
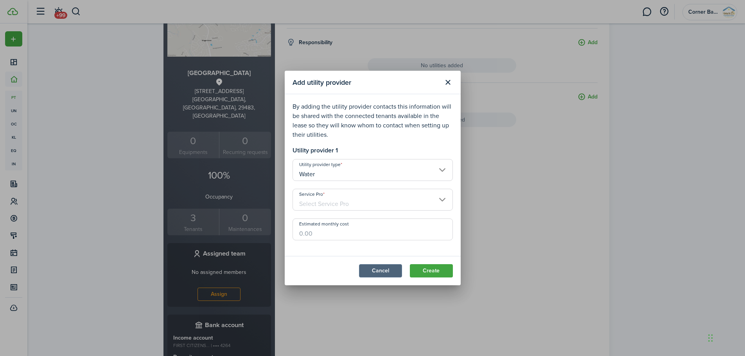
click at [390, 273] on button "Cancel" at bounding box center [380, 270] width 43 height 13
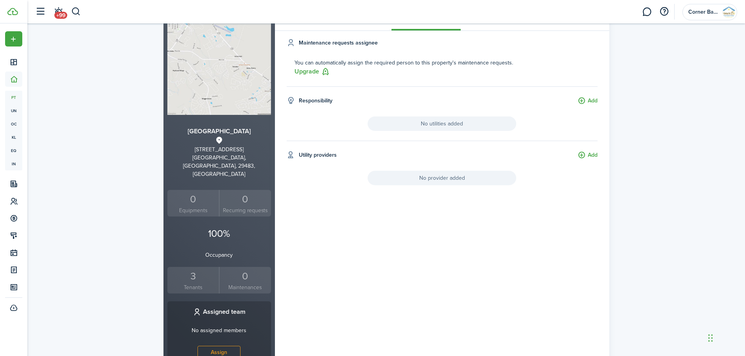
scroll to position [0, 0]
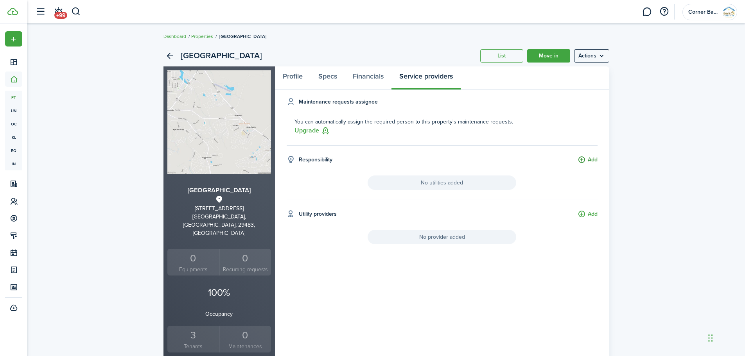
click at [586, 159] on button "Add" at bounding box center [588, 160] width 20 height 9
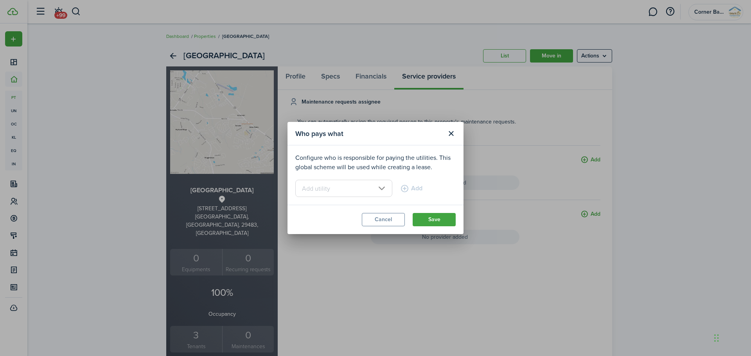
click at [375, 186] on input "text" at bounding box center [343, 188] width 97 height 17
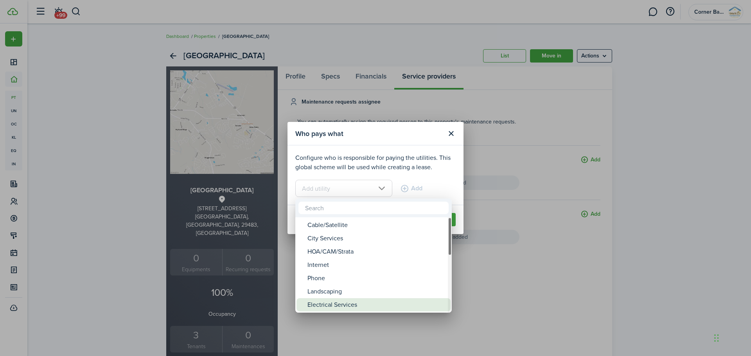
click at [349, 302] on div "Electrical Services" at bounding box center [376, 304] width 138 height 13
type input "Electrical Services"
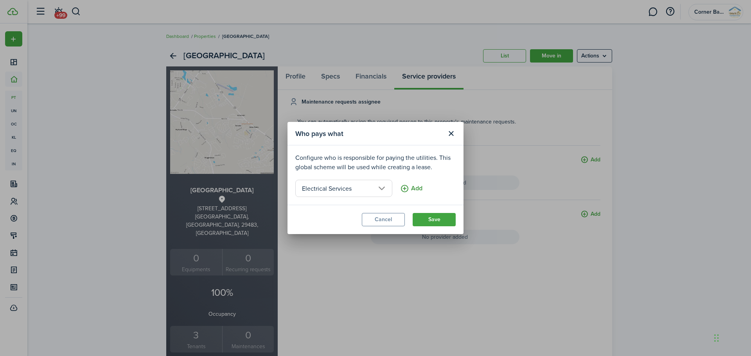
click at [403, 190] on button "Add" at bounding box center [411, 188] width 22 height 17
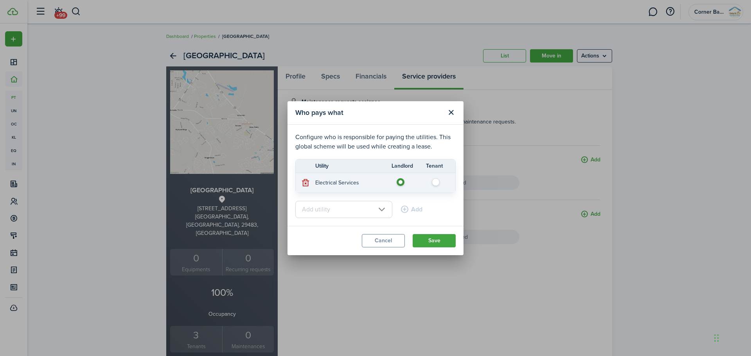
click at [435, 182] on label at bounding box center [438, 180] width 14 height 4
radio input "false"
radio input "true"
click at [397, 209] on div "Add" at bounding box center [375, 209] width 160 height 17
click at [374, 207] on input "text" at bounding box center [343, 209] width 97 height 17
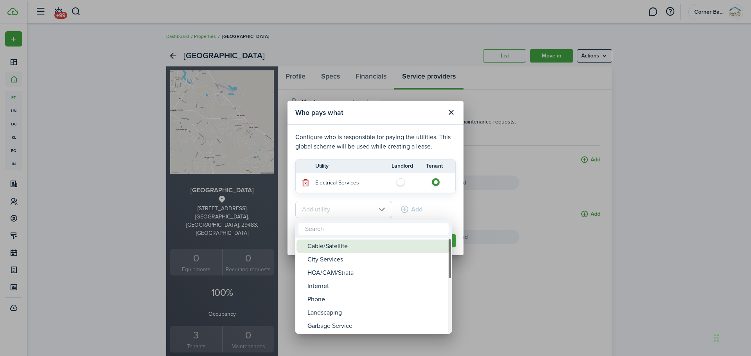
drag, startPoint x: 347, startPoint y: 251, endPoint x: 354, endPoint y: 241, distance: 11.6
click at [347, 250] on div "Cable/Satellite" at bounding box center [376, 246] width 138 height 13
type input "Cable/Satellite"
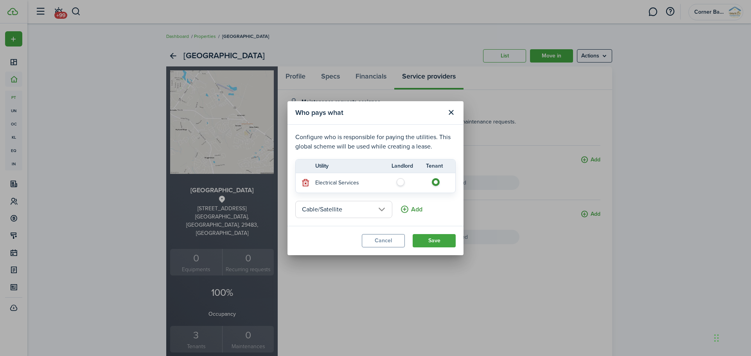
click at [408, 210] on button "Add" at bounding box center [411, 209] width 22 height 17
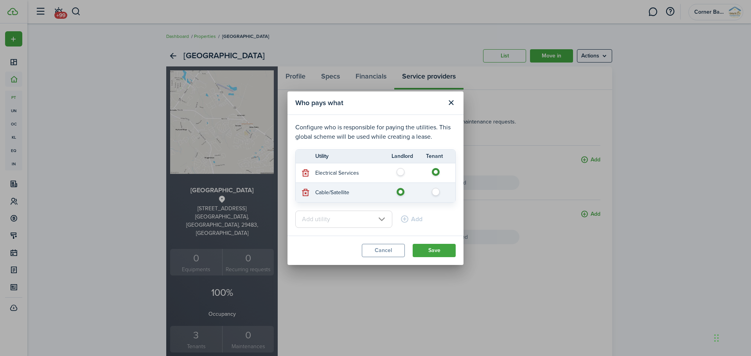
click at [439, 192] on label at bounding box center [438, 190] width 14 height 4
radio input "false"
radio input "true"
click at [370, 216] on input "text" at bounding box center [343, 219] width 97 height 17
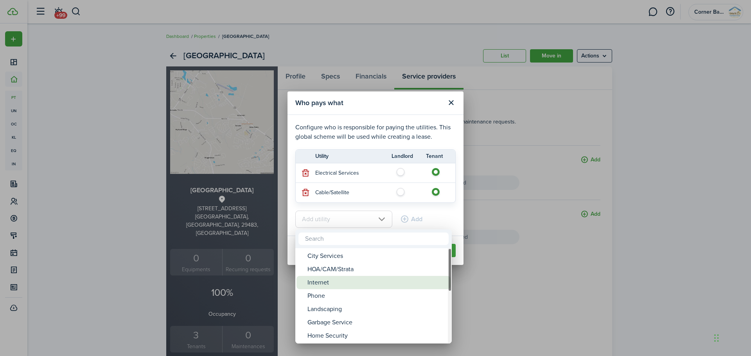
click at [325, 284] on div "Internet" at bounding box center [376, 282] width 138 height 13
type input "Internet"
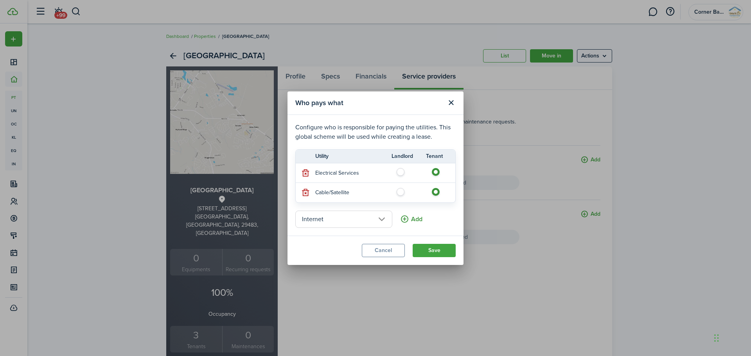
click at [400, 218] on button "Add" at bounding box center [411, 219] width 22 height 17
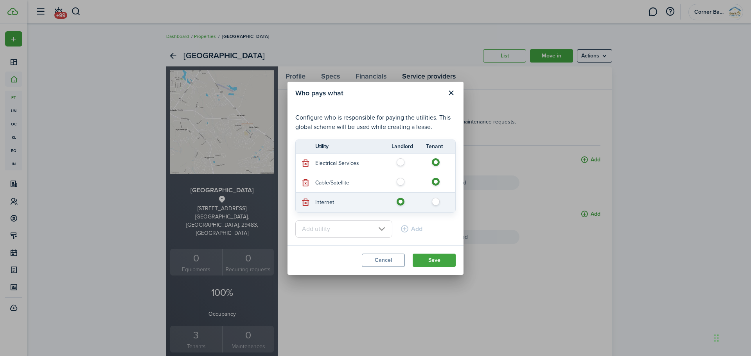
click at [436, 202] on label at bounding box center [438, 200] width 14 height 4
radio input "false"
radio input "true"
click at [372, 228] on input "text" at bounding box center [343, 229] width 97 height 17
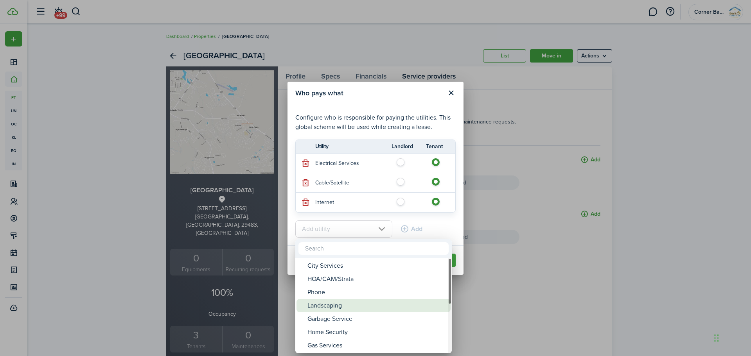
click at [351, 307] on div "Landscaping" at bounding box center [376, 305] width 138 height 13
type input "Landscaping"
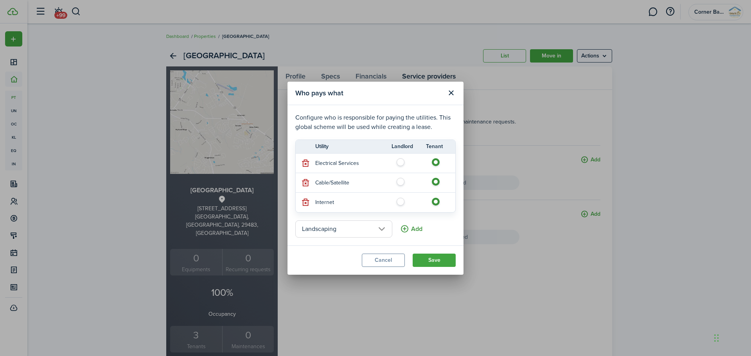
click at [409, 229] on button "Add" at bounding box center [411, 229] width 22 height 17
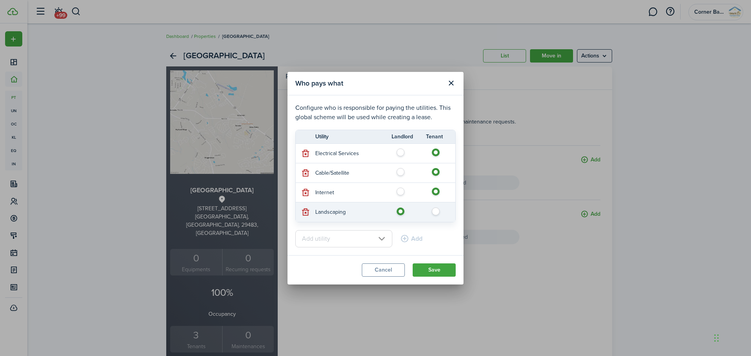
click at [433, 212] on label at bounding box center [438, 210] width 14 height 4
radio input "false"
radio input "true"
click at [381, 237] on input "text" at bounding box center [343, 238] width 97 height 17
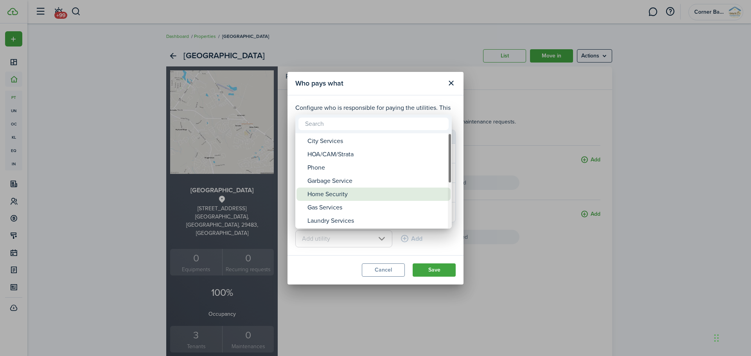
click at [342, 194] on div "Home Security" at bounding box center [376, 194] width 138 height 13
type input "Home Security"
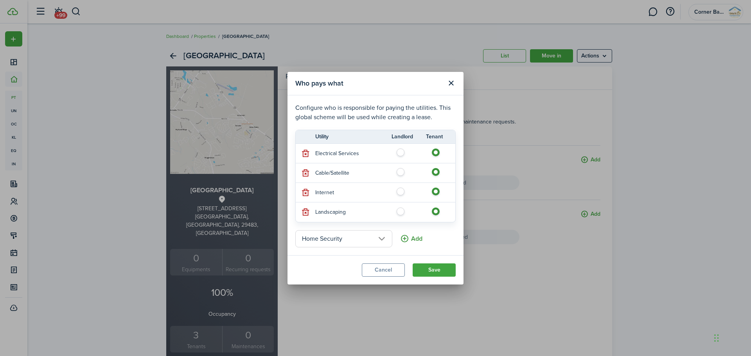
click at [404, 242] on button "Add" at bounding box center [411, 238] width 22 height 17
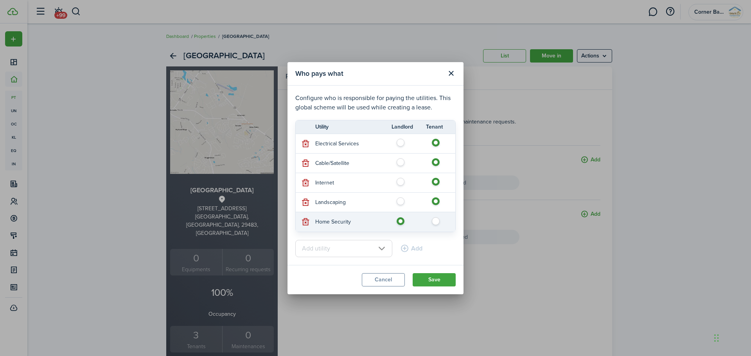
click at [435, 221] on label at bounding box center [438, 220] width 14 height 4
radio input "false"
radio input "true"
click at [373, 250] on input "text" at bounding box center [343, 248] width 97 height 17
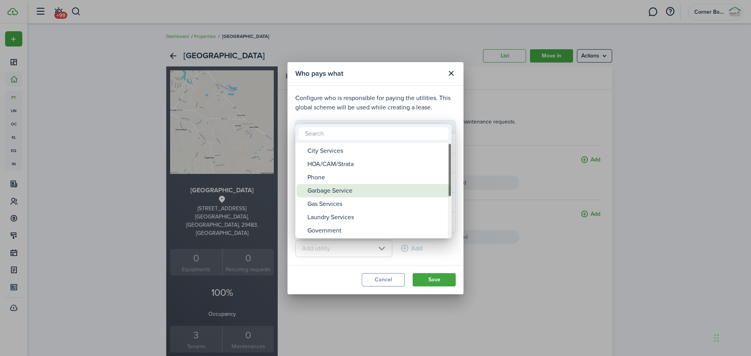
click at [347, 195] on div "Garbage Service" at bounding box center [376, 190] width 138 height 13
type input "Garbage Service"
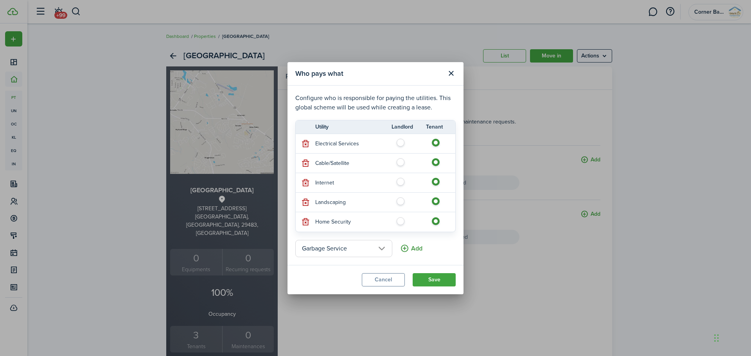
click at [403, 248] on button "Add" at bounding box center [411, 248] width 22 height 17
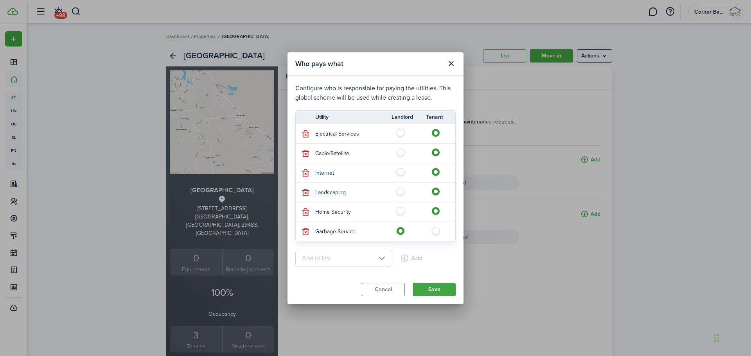
click at [378, 258] on input "text" at bounding box center [343, 258] width 97 height 17
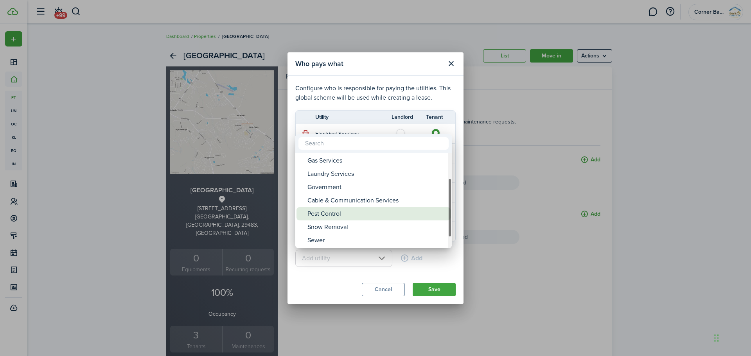
click at [351, 217] on div "Pest Control" at bounding box center [376, 213] width 138 height 13
type input "Pest Control"
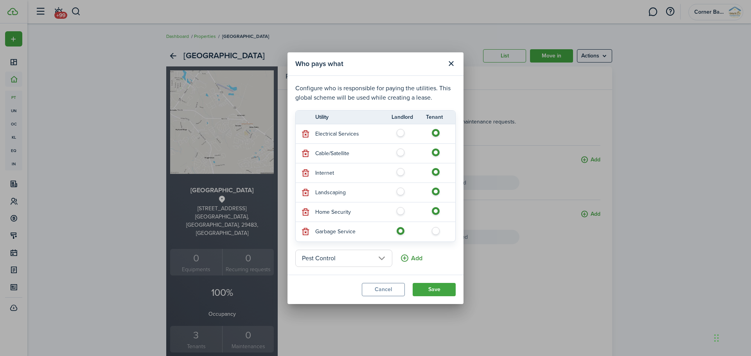
click at [401, 256] on button "Add" at bounding box center [411, 258] width 22 height 17
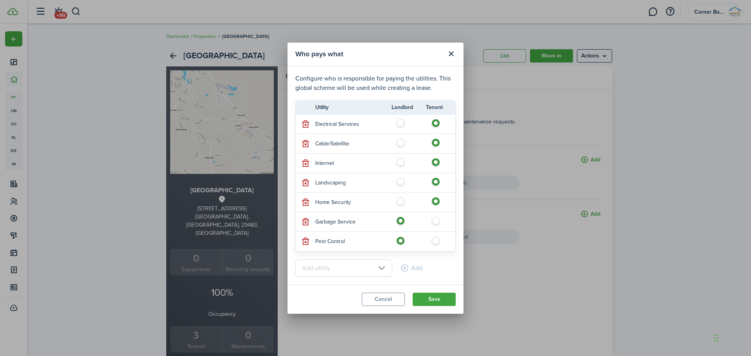
click at [374, 264] on input "text" at bounding box center [343, 268] width 97 height 17
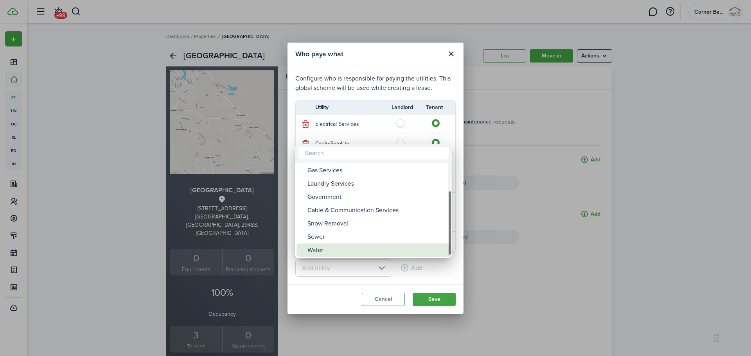
click at [334, 250] on div "Water" at bounding box center [376, 250] width 138 height 13
type input "Water"
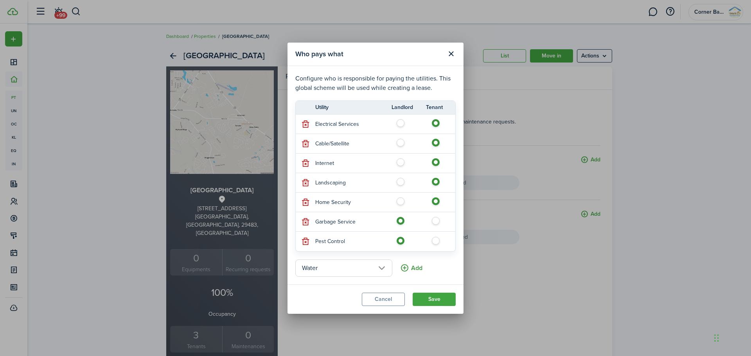
click at [403, 268] on button "Add" at bounding box center [411, 268] width 22 height 17
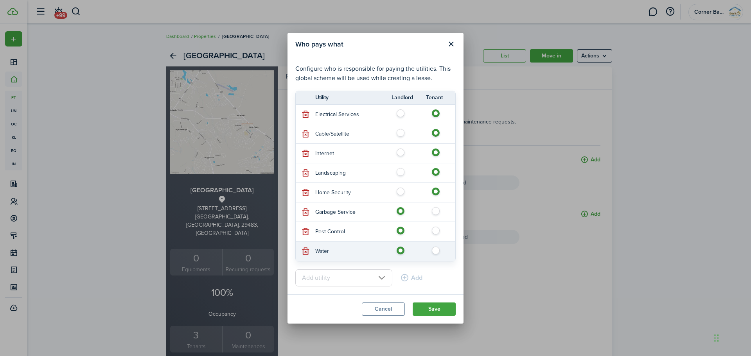
click at [436, 251] on label at bounding box center [438, 249] width 14 height 4
radio input "false"
radio input "true"
click at [377, 279] on input "text" at bounding box center [343, 278] width 97 height 17
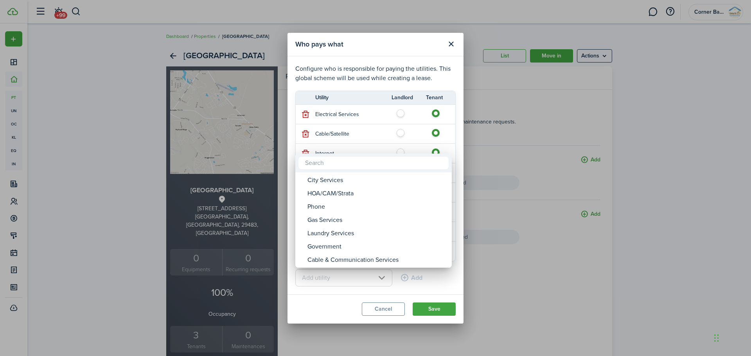
click at [345, 304] on div at bounding box center [375, 178] width 876 height 482
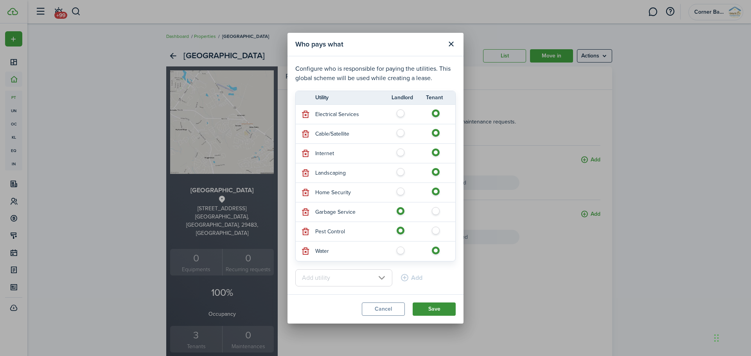
click at [439, 309] on button "Save" at bounding box center [434, 309] width 43 height 13
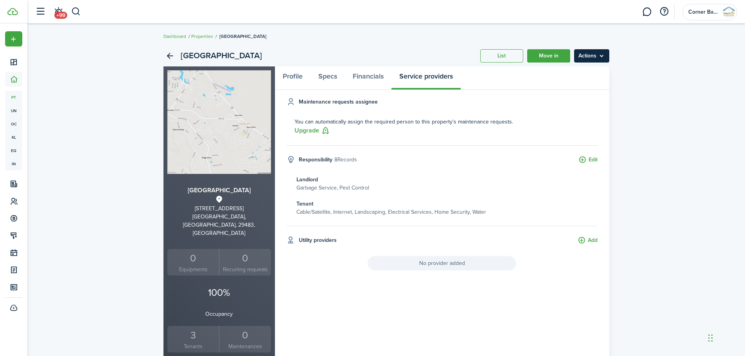
click at [586, 57] on menu-btn "Actions" at bounding box center [591, 55] width 35 height 13
click at [640, 115] on div "Vicksburg Landing List Move in Actions [GEOGRAPHIC_DATA] [STREET_ADDRESS] 0 Equ…" at bounding box center [386, 284] width 718 height 487
click at [372, 76] on link "Financials" at bounding box center [368, 78] width 47 height 23
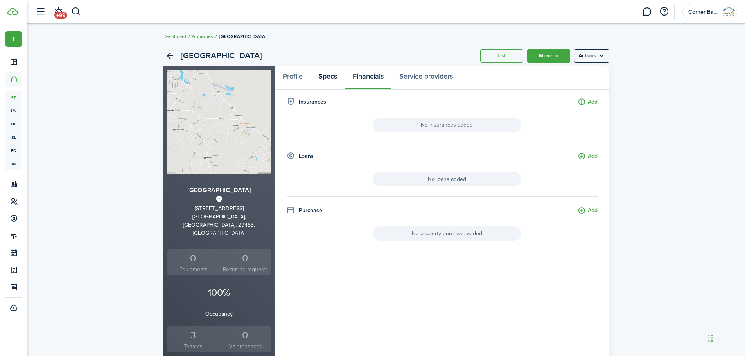
click at [325, 76] on link "Specs" at bounding box center [328, 78] width 34 height 23
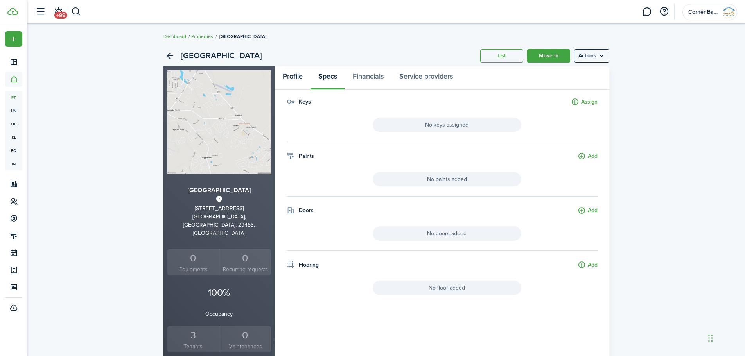
click at [295, 76] on link "Profile" at bounding box center [293, 78] width 36 height 23
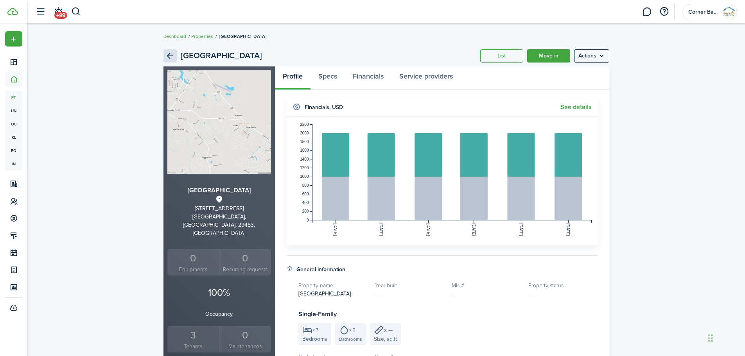
click at [165, 56] on link "Back" at bounding box center [170, 55] width 13 height 13
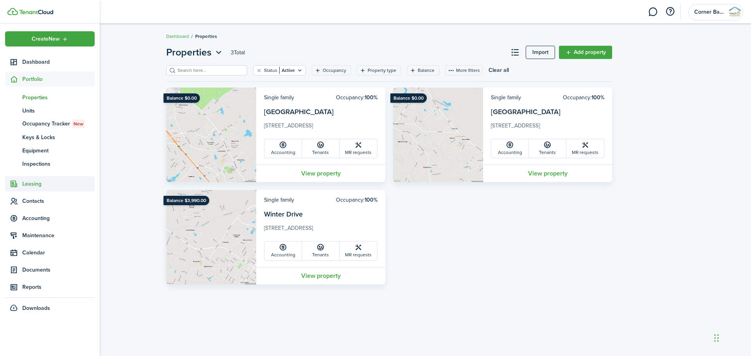
click at [32, 183] on span "Leasing" at bounding box center [58, 184] width 72 height 8
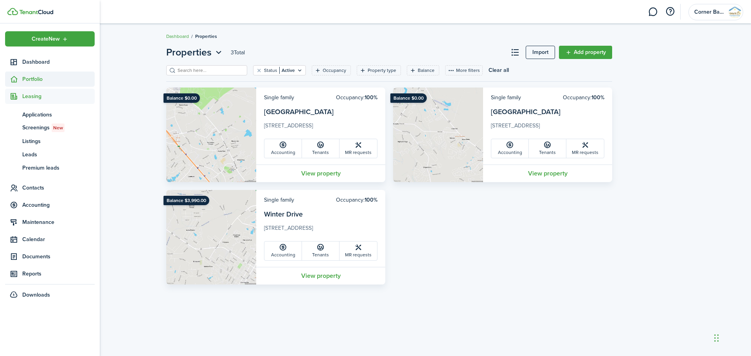
click at [34, 79] on span "Portfolio" at bounding box center [58, 79] width 72 height 8
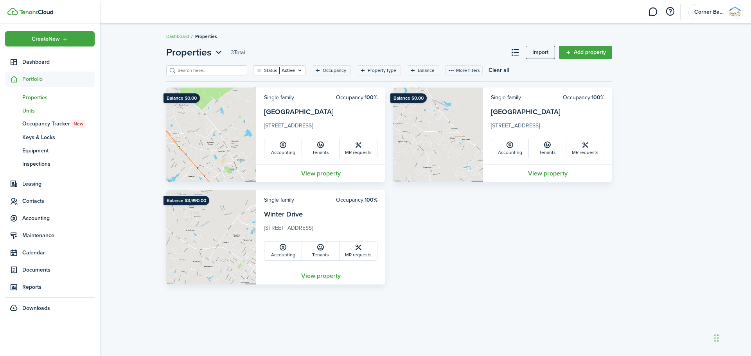
click at [32, 108] on span "Units" at bounding box center [58, 111] width 72 height 8
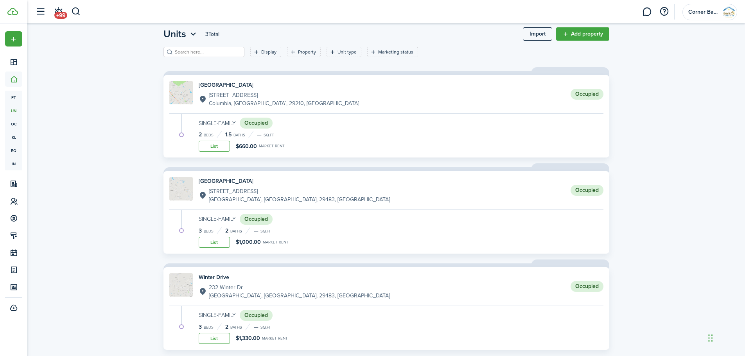
scroll to position [34, 0]
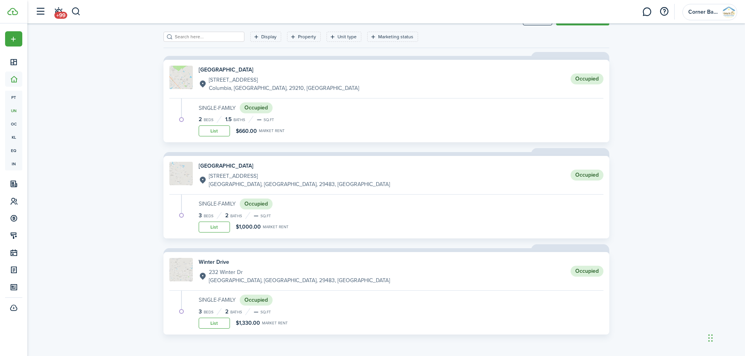
click at [261, 207] on status "Occupied" at bounding box center [256, 204] width 33 height 11
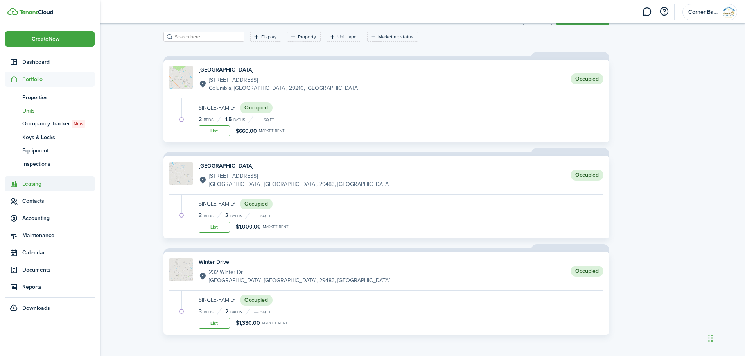
click at [25, 184] on span "Leasing" at bounding box center [58, 184] width 72 height 8
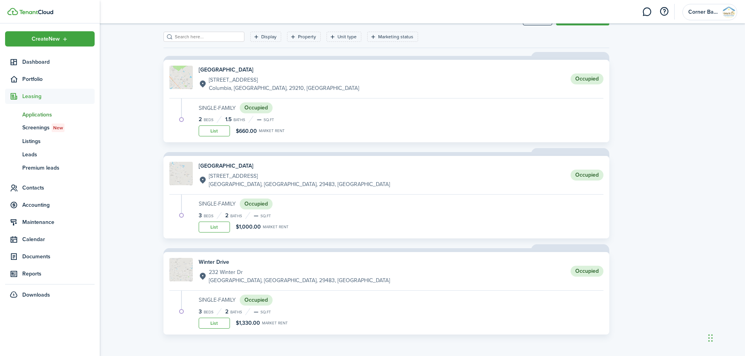
click at [41, 113] on span "Applications" at bounding box center [58, 115] width 72 height 8
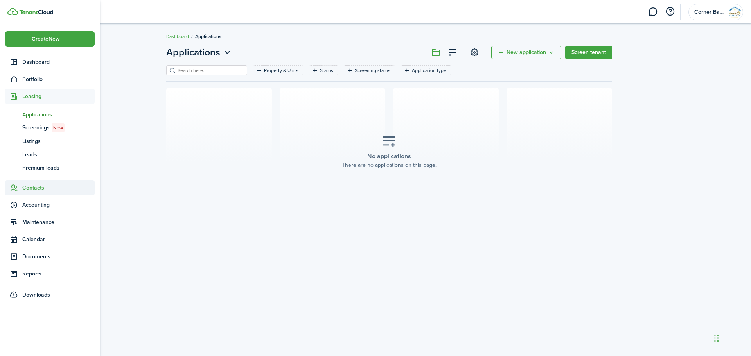
click at [33, 188] on span "Contacts" at bounding box center [58, 188] width 72 height 8
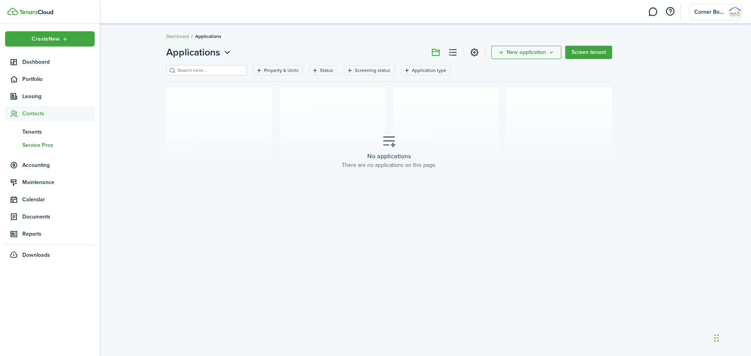
click at [34, 148] on span "Service Pros" at bounding box center [58, 145] width 72 height 8
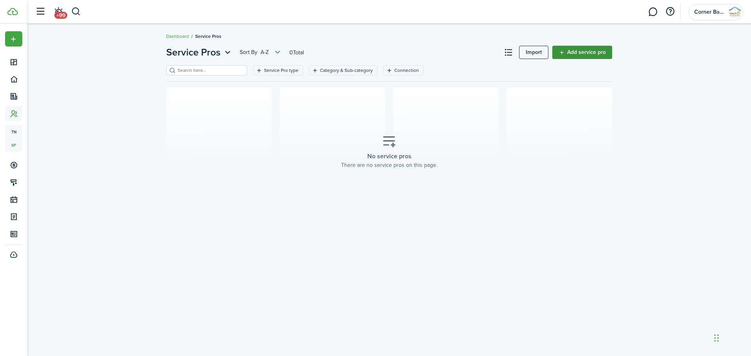
click at [579, 55] on link "Add service pro" at bounding box center [582, 52] width 60 height 13
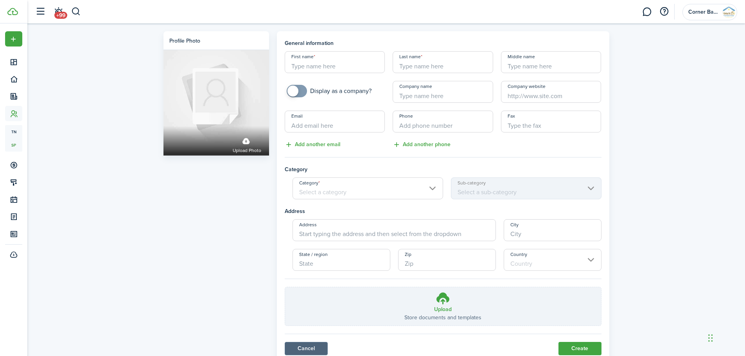
click at [305, 349] on link "Cancel" at bounding box center [306, 348] width 43 height 13
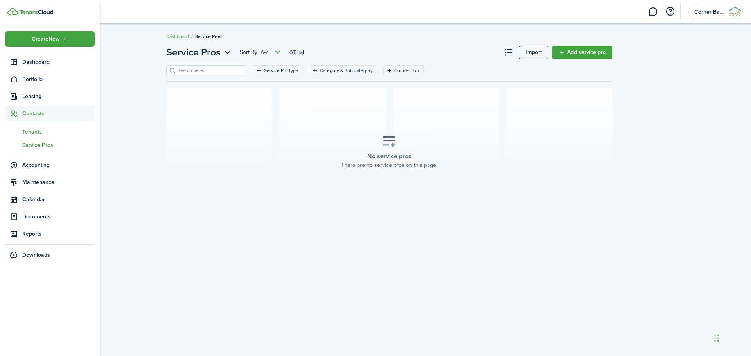
click at [38, 131] on span "Tenants" at bounding box center [58, 132] width 72 height 8
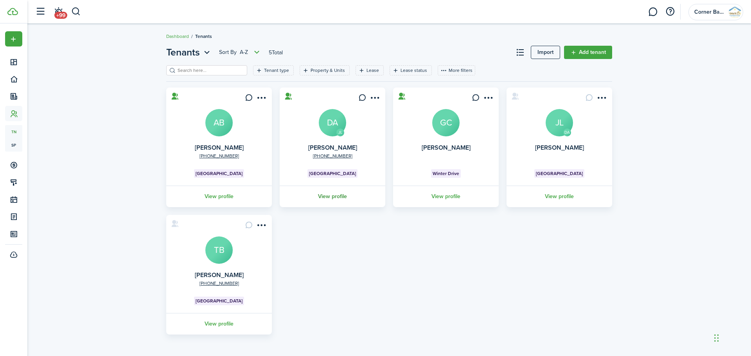
click at [337, 197] on link "View profile" at bounding box center [333, 197] width 108 height 22
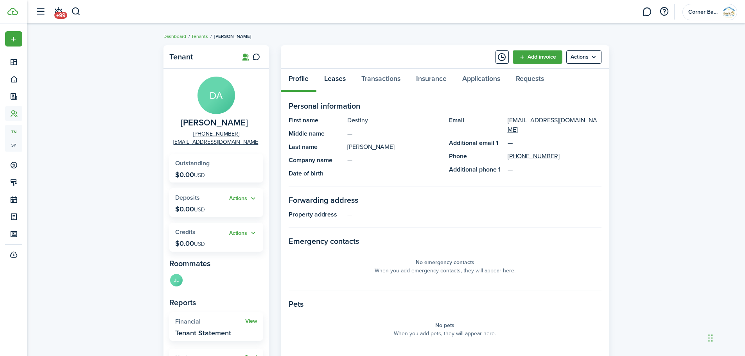
click at [338, 77] on link "Leases" at bounding box center [334, 80] width 37 height 23
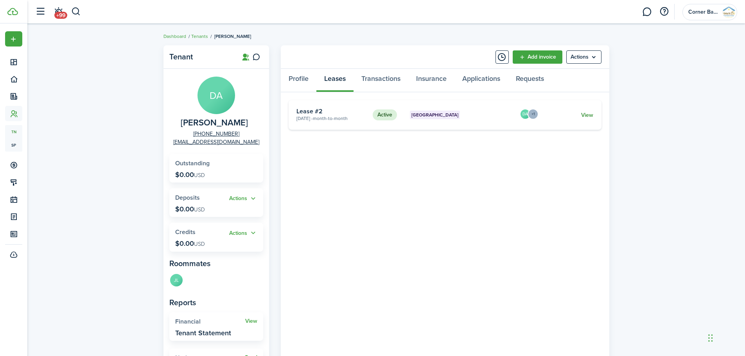
click at [591, 117] on link "View" at bounding box center [587, 115] width 12 height 8
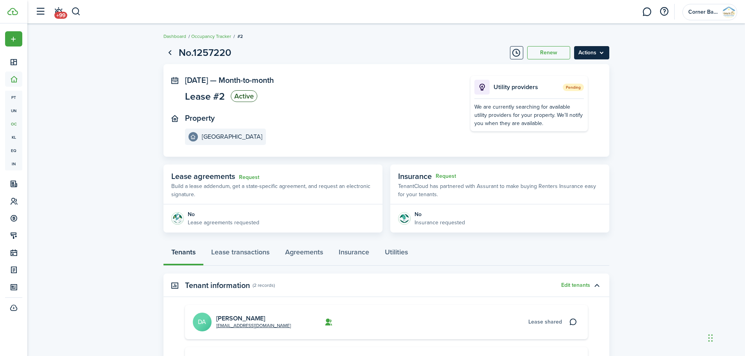
click at [598, 54] on menu-btn "Actions" at bounding box center [591, 52] width 35 height 13
click at [566, 97] on link "End Lease" at bounding box center [575, 97] width 68 height 13
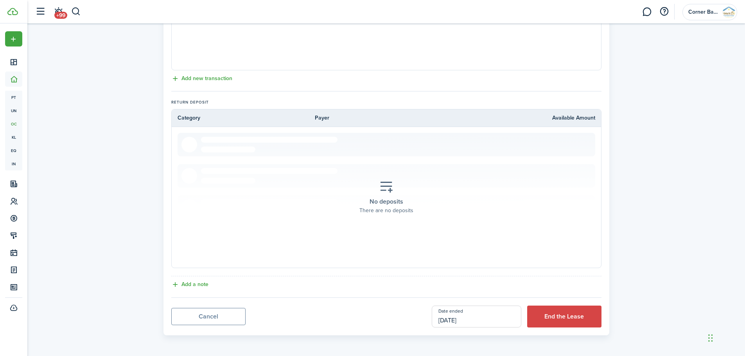
scroll to position [288, 0]
click at [480, 320] on input "[DATE]" at bounding box center [477, 316] width 90 height 22
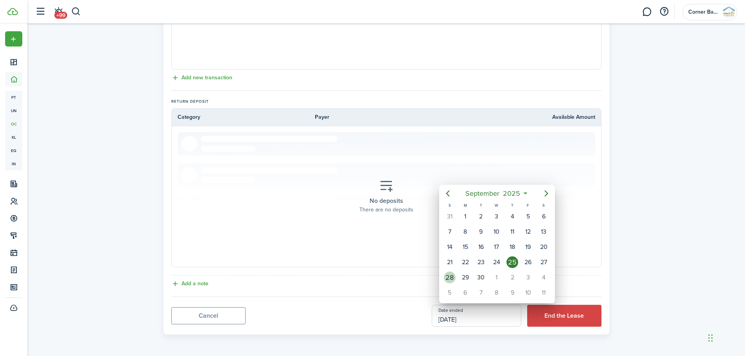
click at [449, 277] on div "28" at bounding box center [450, 278] width 12 height 12
type input "[DATE]"
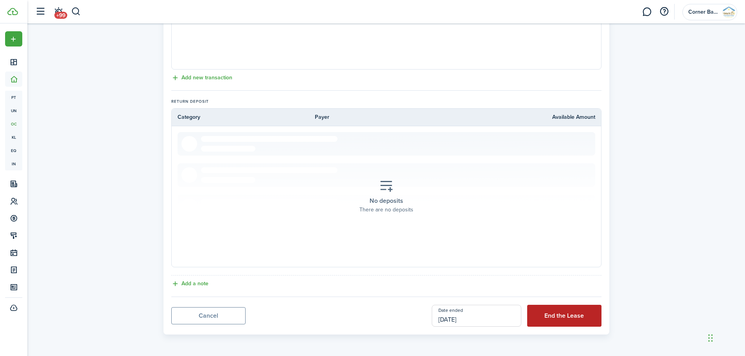
click at [559, 314] on button "End the Lease" at bounding box center [564, 316] width 74 height 22
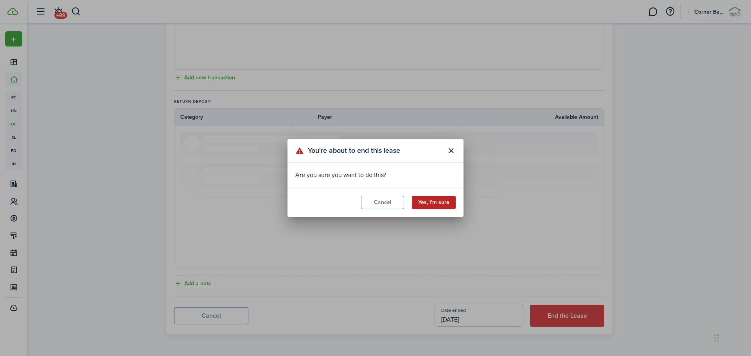
click at [434, 199] on button "Yes, I'm sure" at bounding box center [434, 202] width 44 height 13
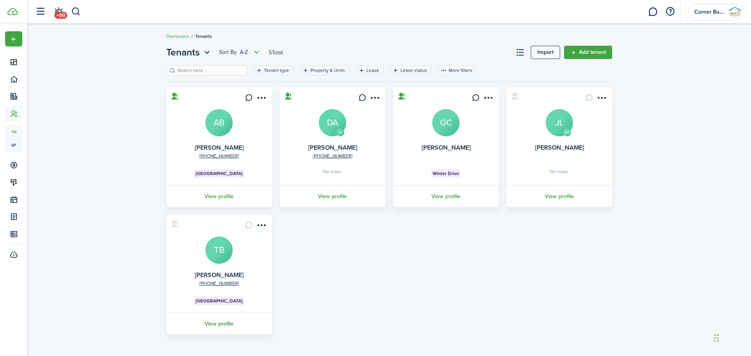
click at [212, 324] on link "View profile" at bounding box center [219, 324] width 108 height 22
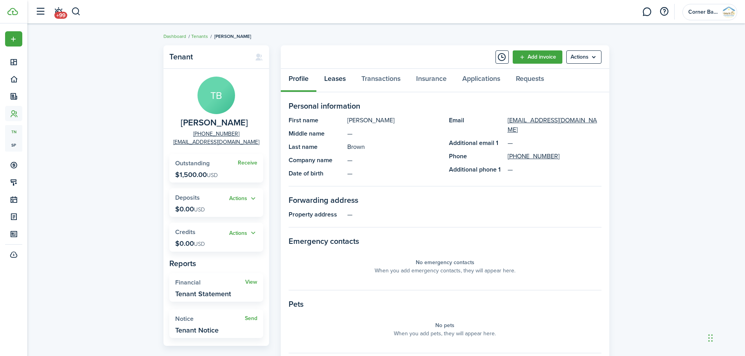
click at [343, 80] on link "Leases" at bounding box center [334, 80] width 37 height 23
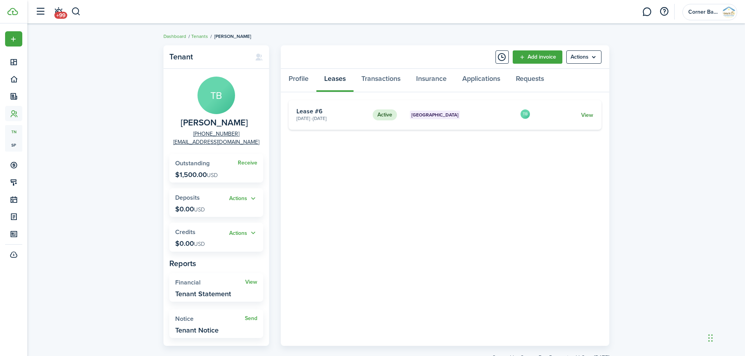
click at [589, 117] on link "View" at bounding box center [587, 115] width 12 height 8
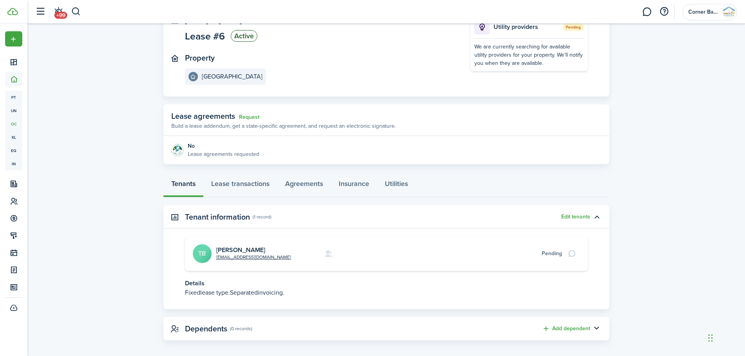
scroll to position [66, 0]
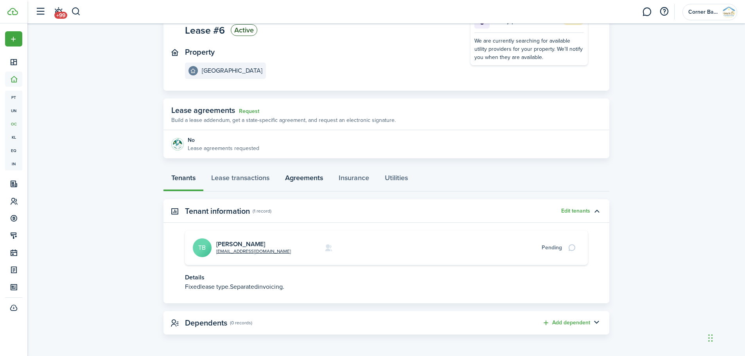
click at [311, 173] on link "Agreements" at bounding box center [304, 179] width 54 height 23
